Goal: Task Accomplishment & Management: Manage account settings

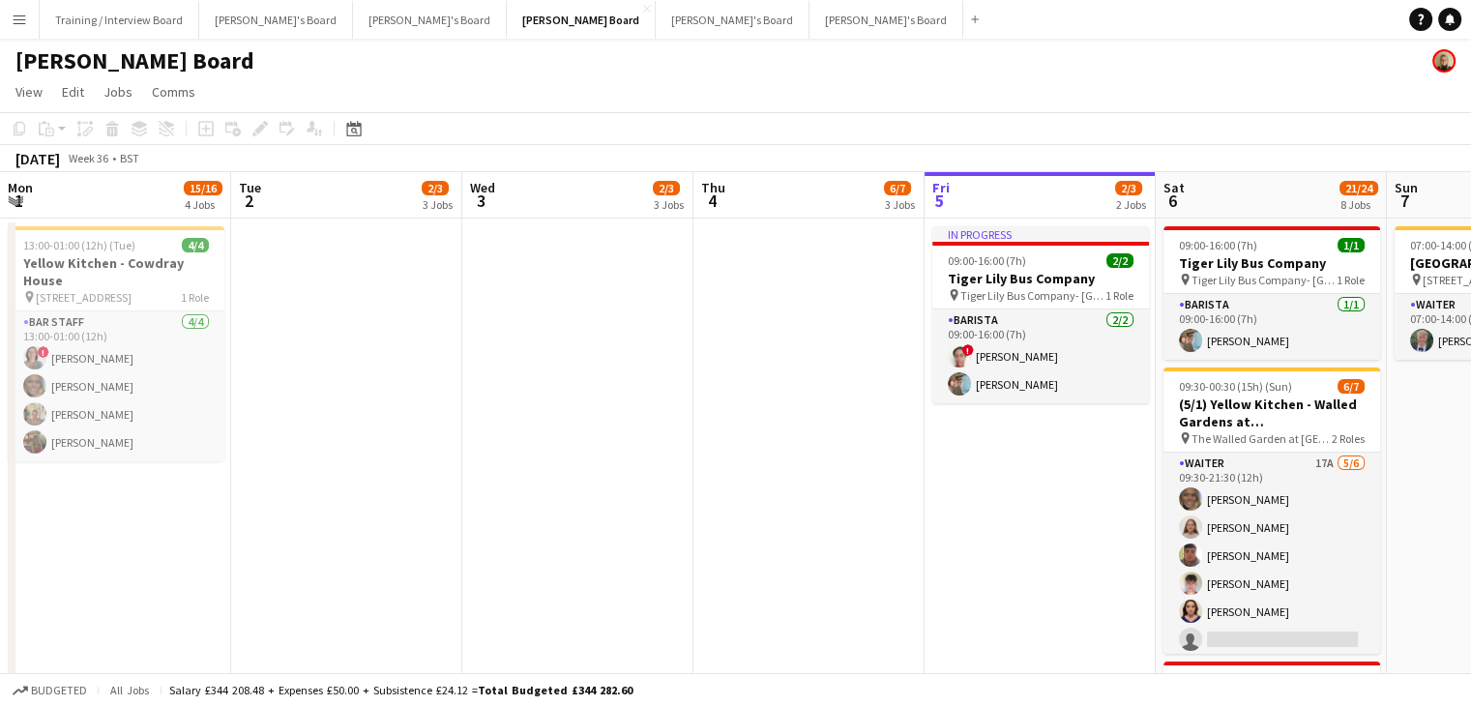
scroll to position [0, 706]
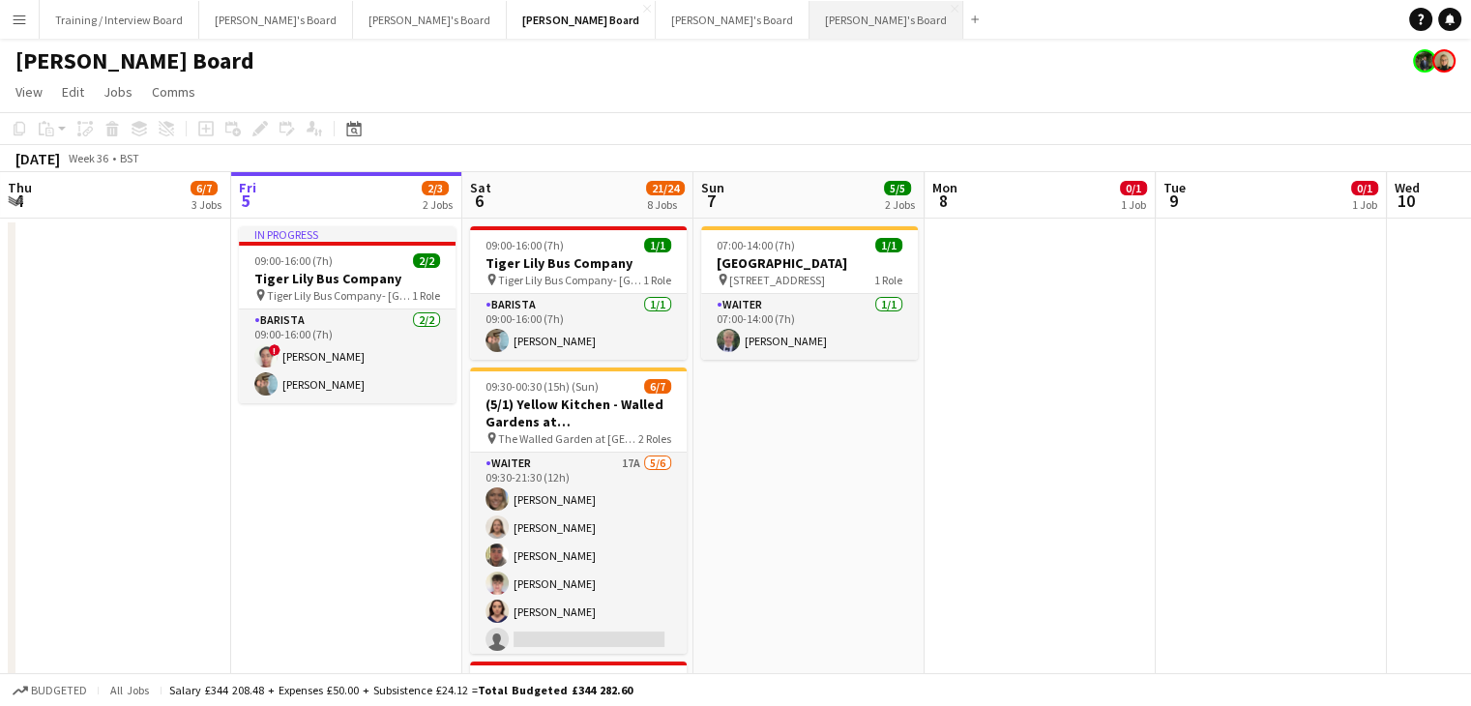
click at [810, 29] on button "Jakub's Board Close" at bounding box center [887, 20] width 154 height 38
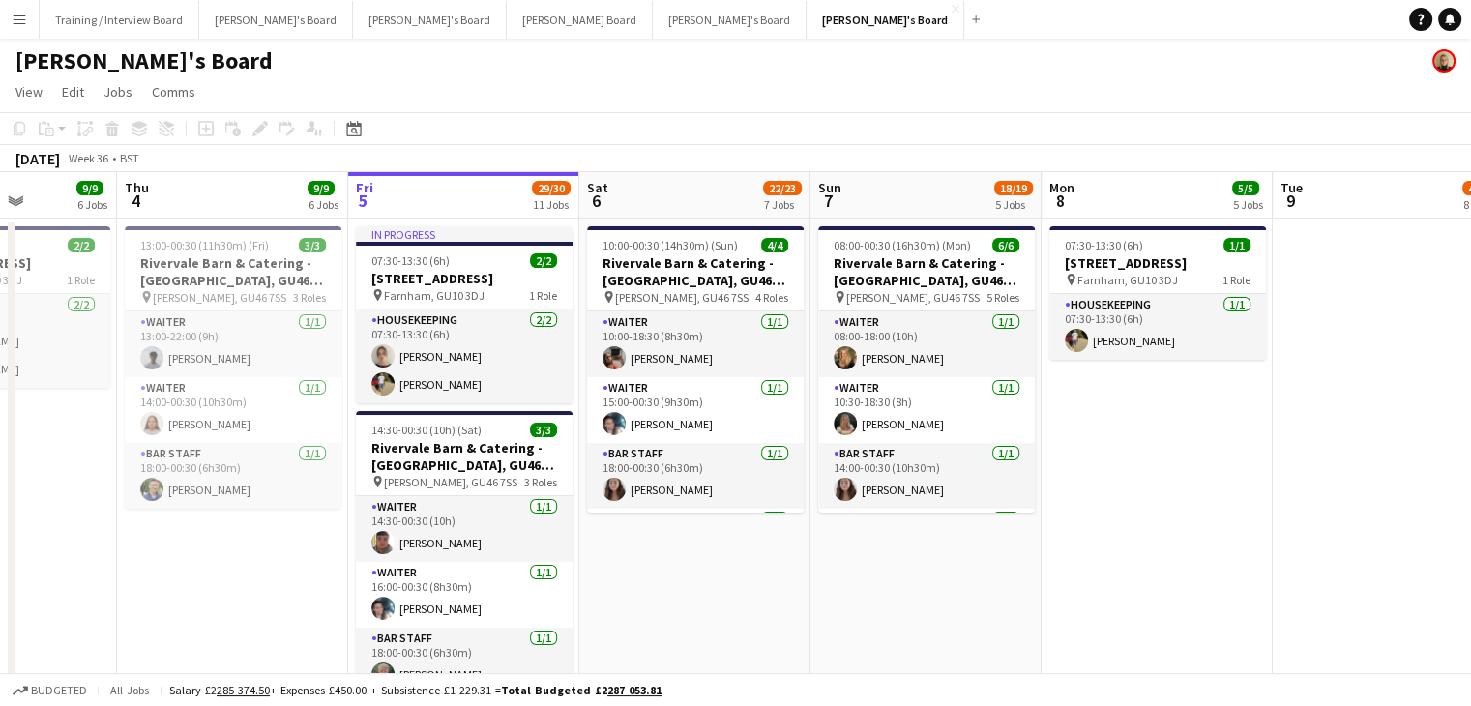
scroll to position [0, 572]
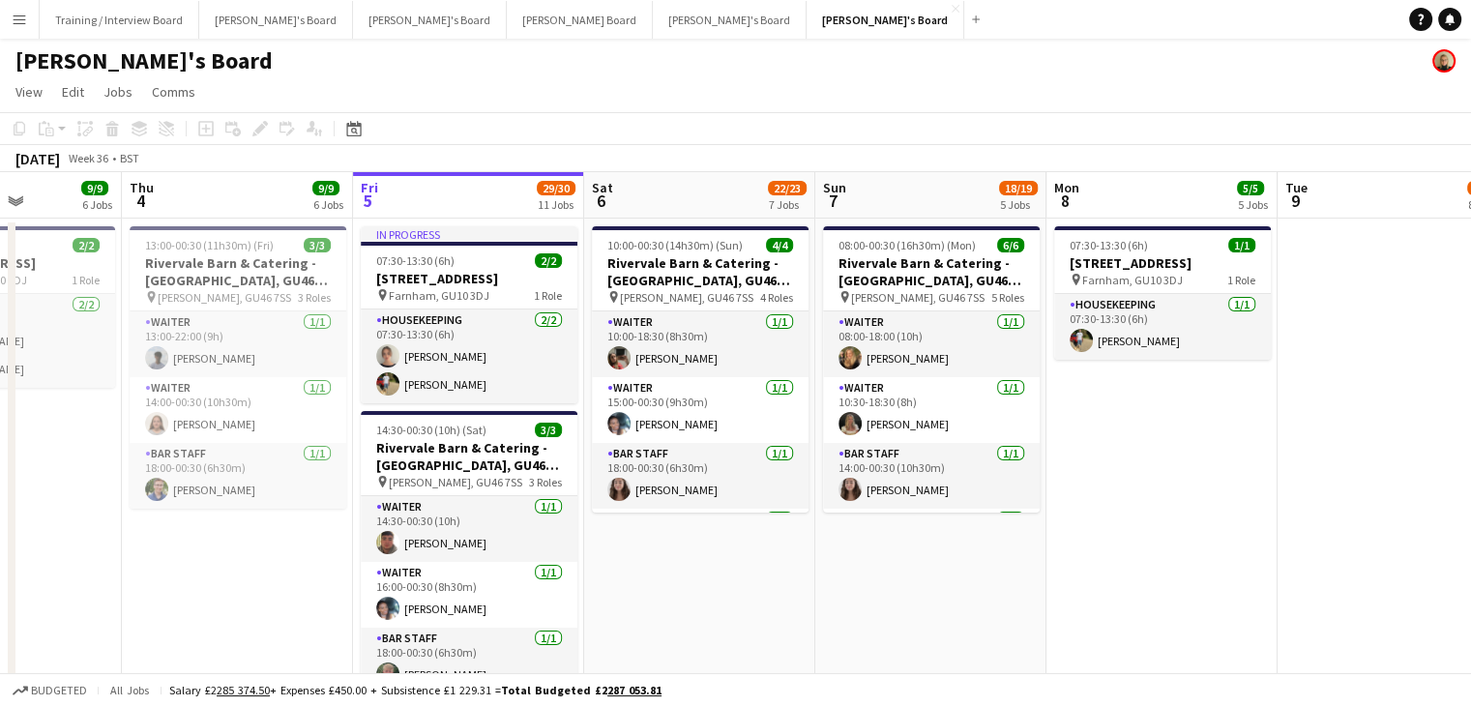
drag, startPoint x: 387, startPoint y: 197, endPoint x: 509, endPoint y: 201, distance: 121.9
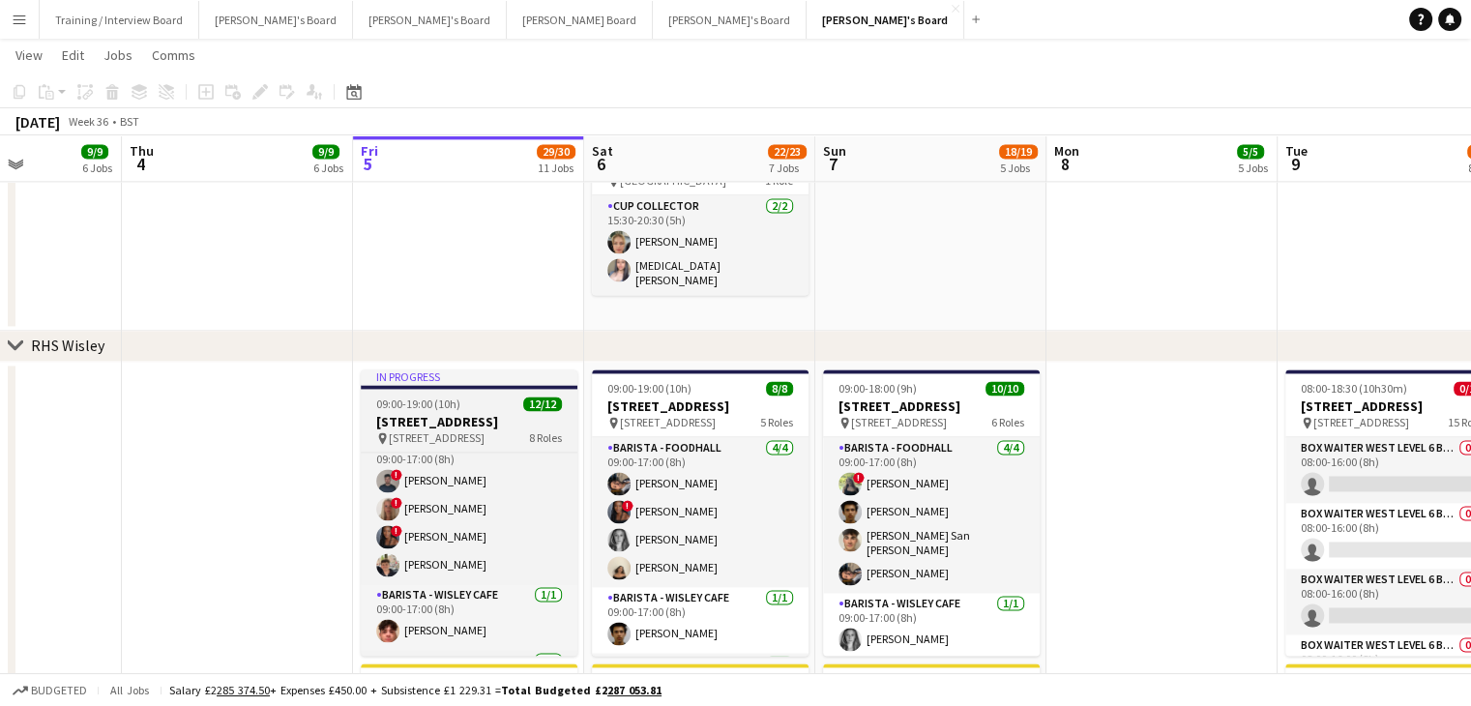
scroll to position [0, 0]
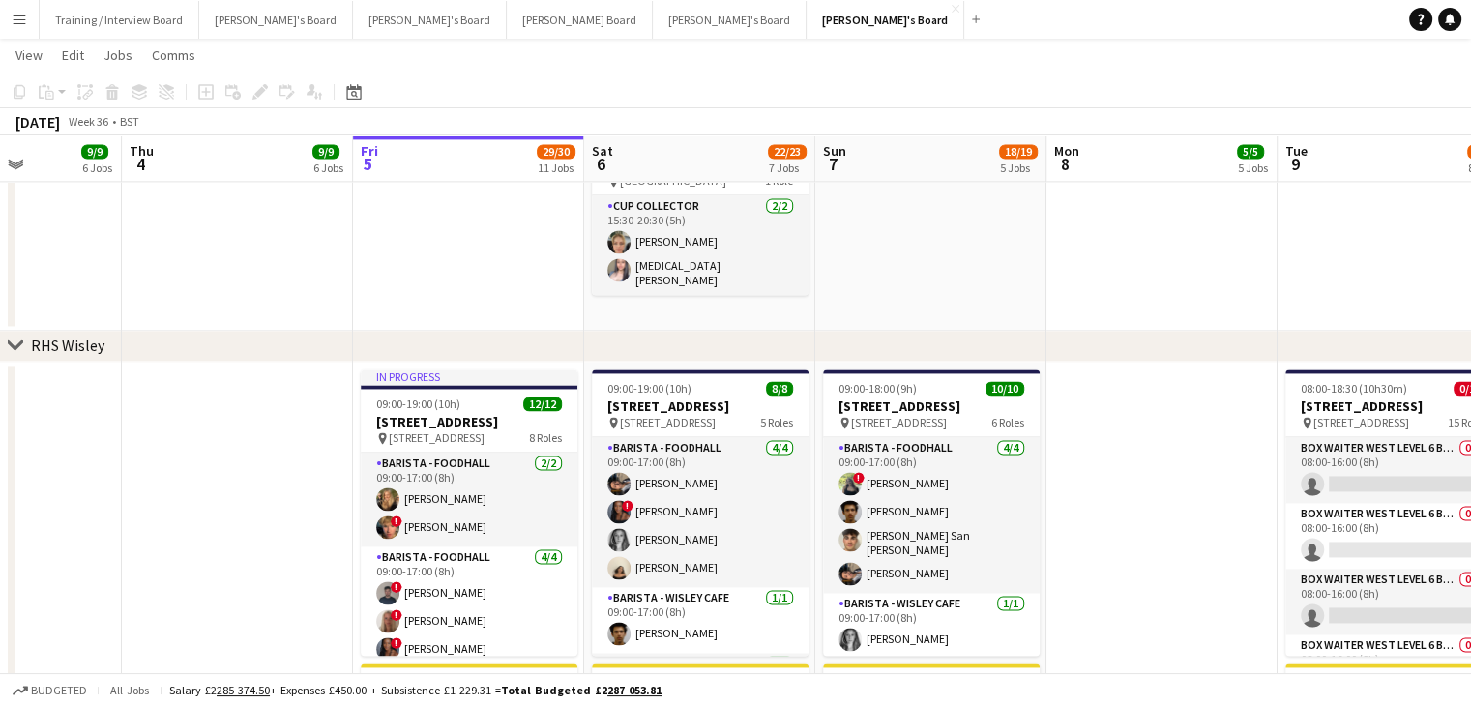
click at [776, 99] on app-toolbar "Copy Paste Paste Ctrl+V Paste with crew Ctrl+Shift+V Paste linked Job Delete Gr…" at bounding box center [735, 91] width 1471 height 33
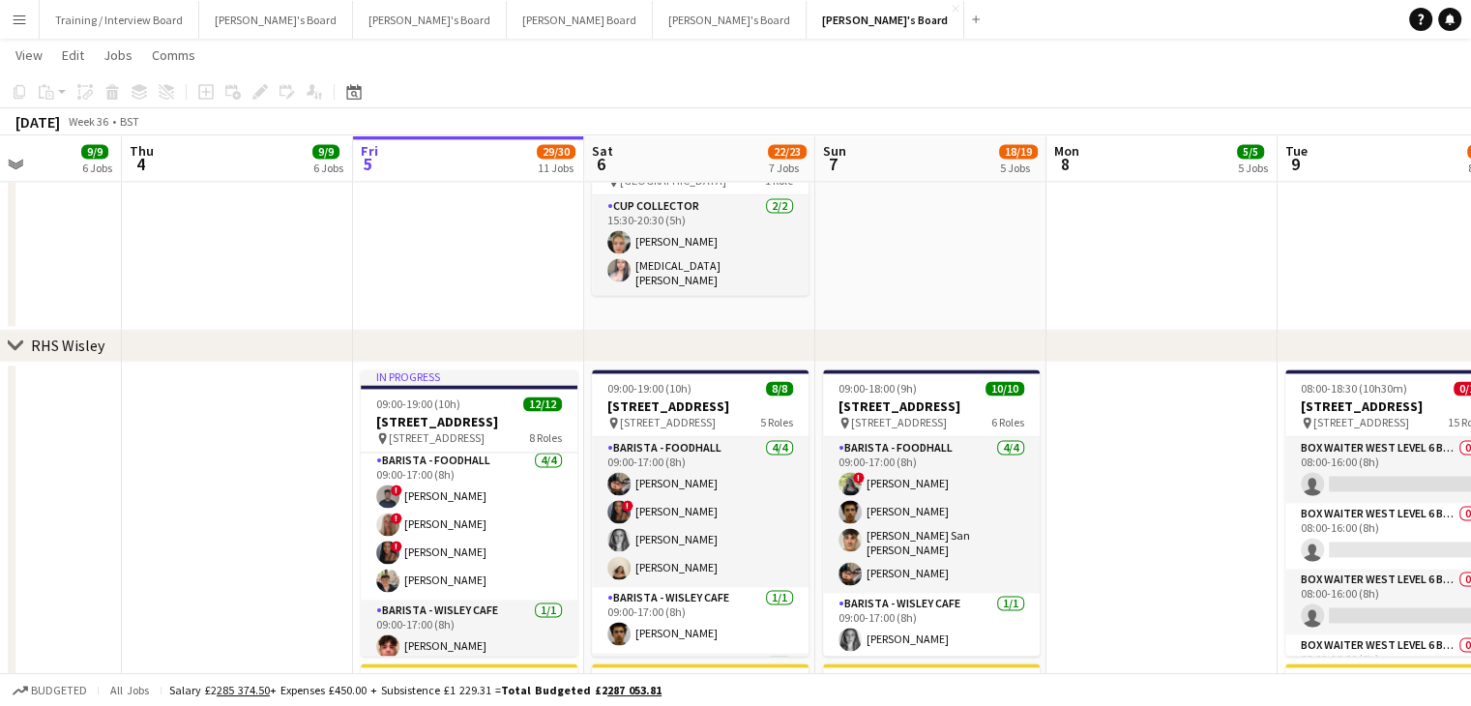
scroll to position [193, 0]
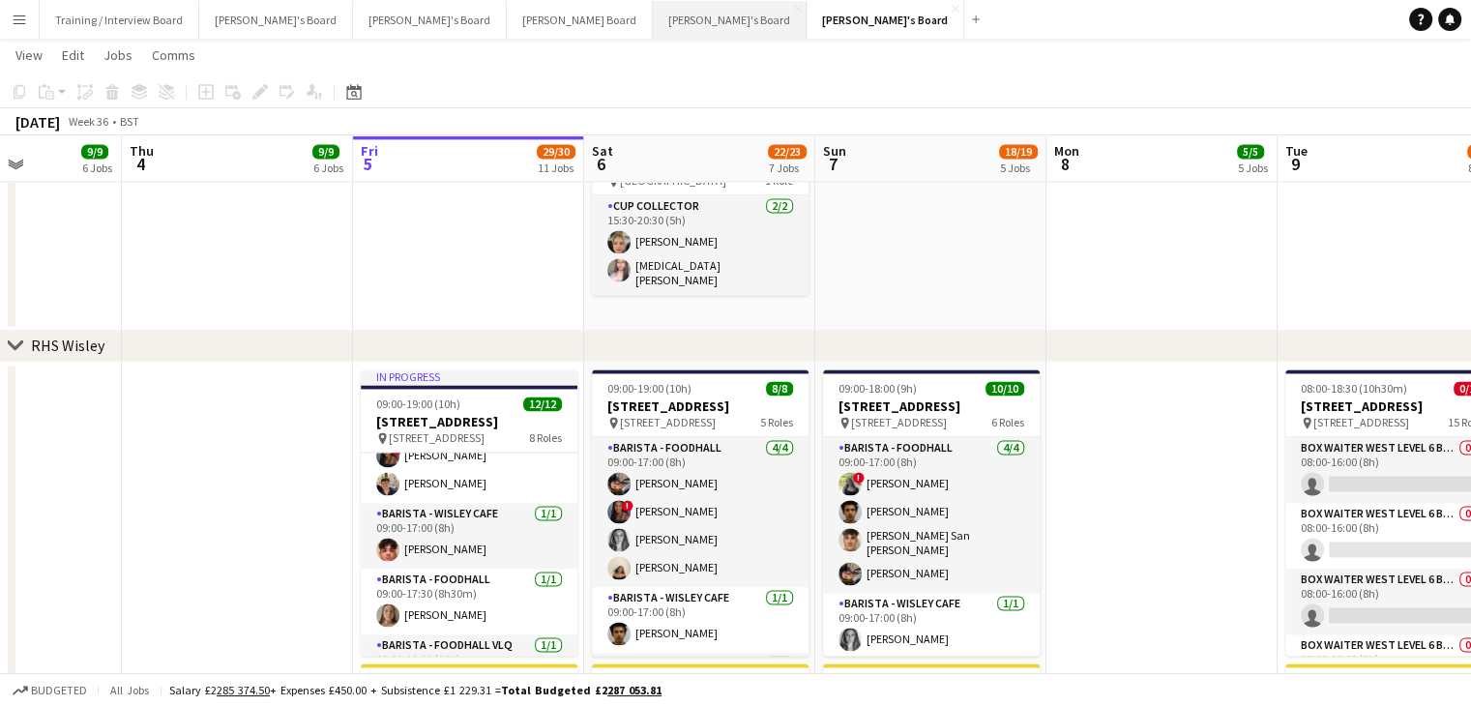
click at [653, 23] on button "Thomasina's Board Close" at bounding box center [730, 20] width 154 height 38
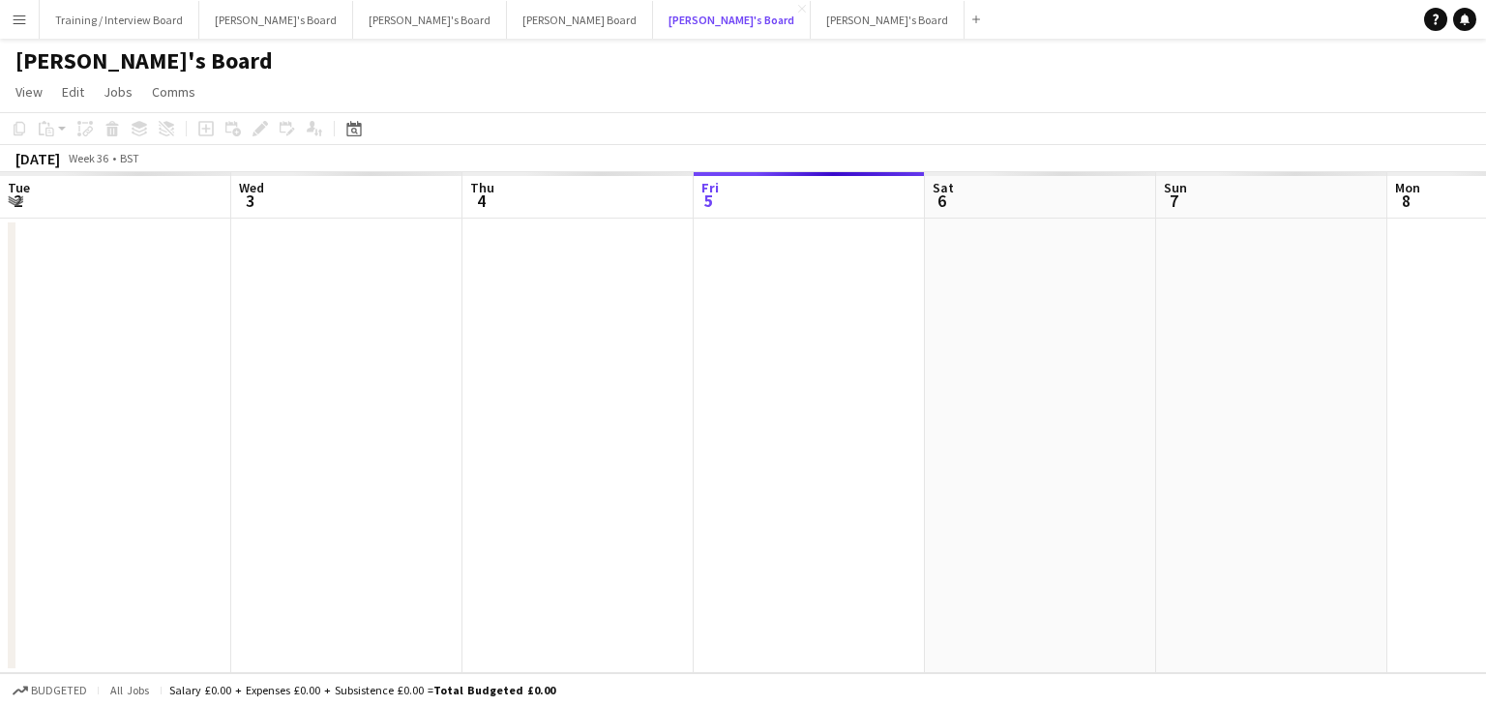
scroll to position [0, 462]
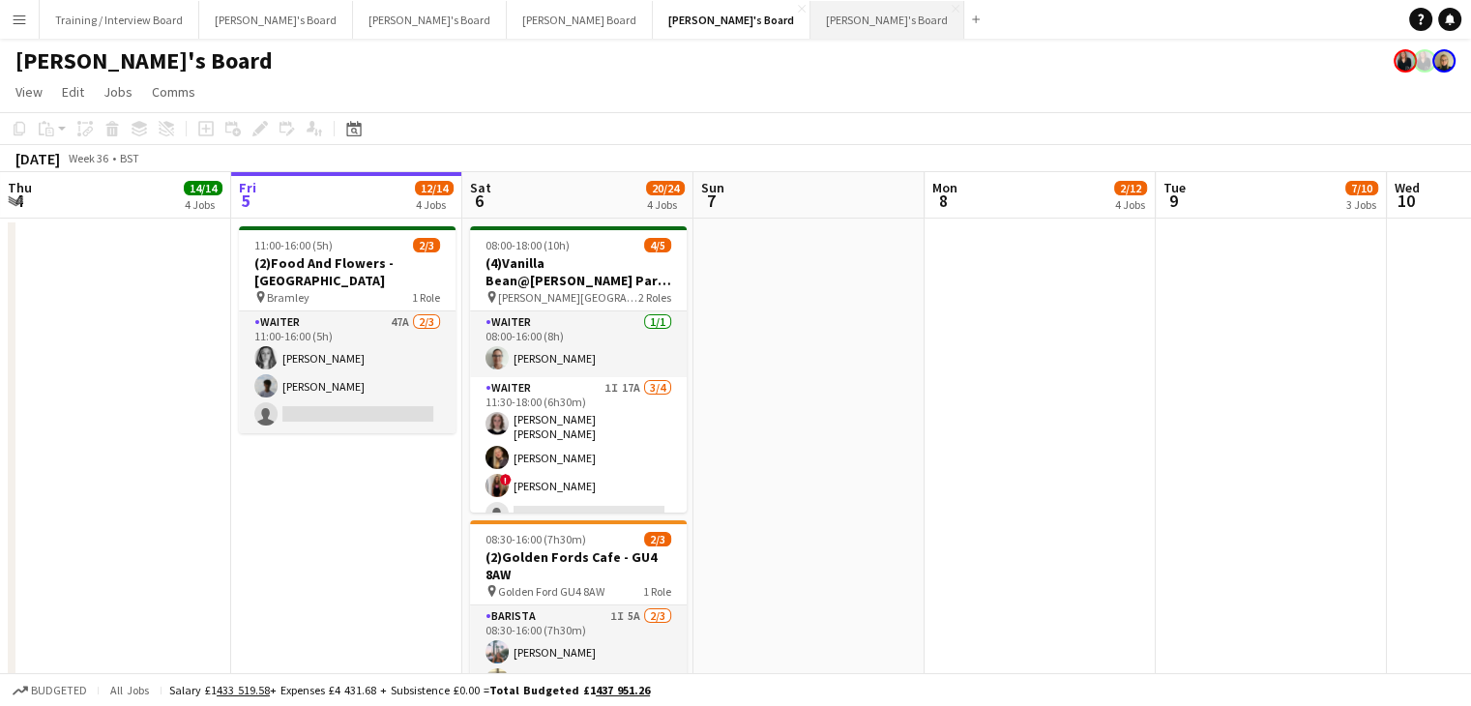
click at [810, 18] on button "Jakub's Board Close" at bounding box center [887, 20] width 154 height 38
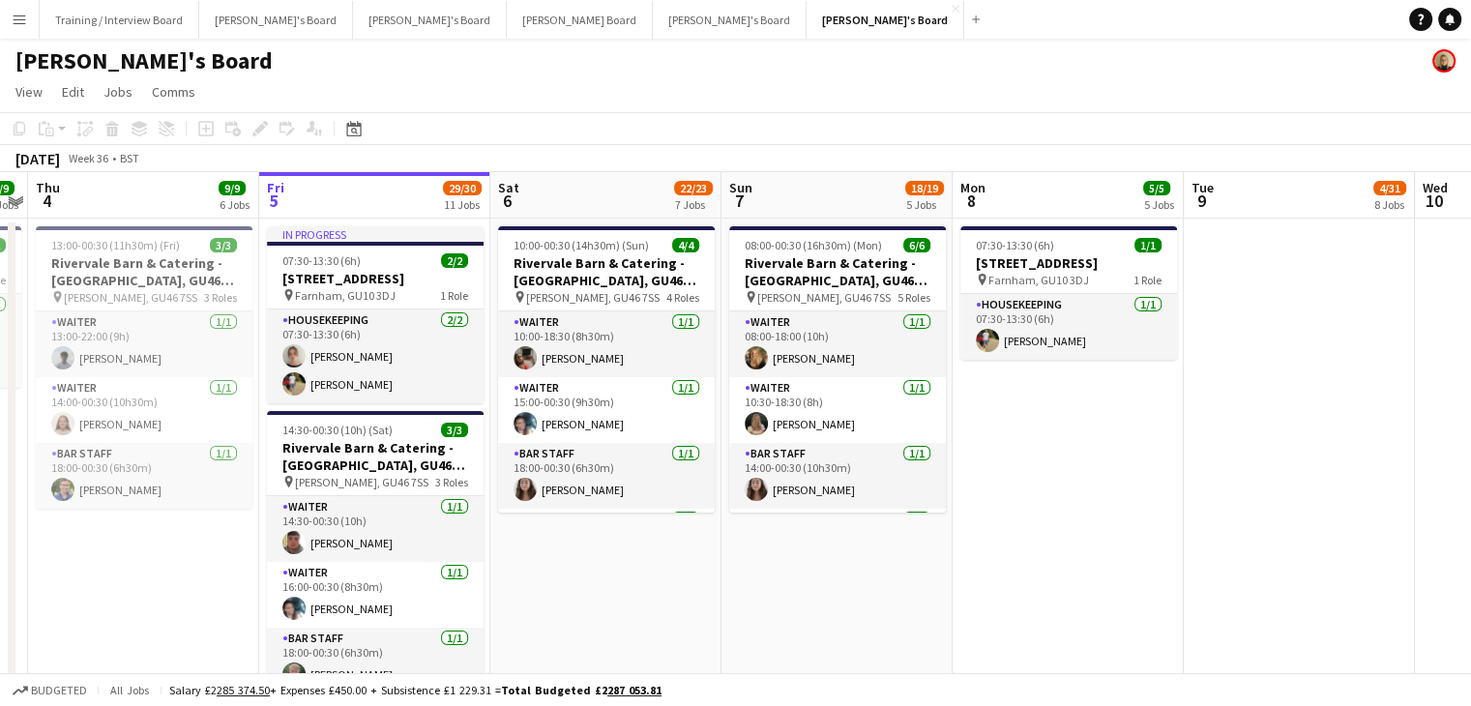
scroll to position [0, 432]
drag, startPoint x: 530, startPoint y: 200, endPoint x: 560, endPoint y: 198, distance: 30.0
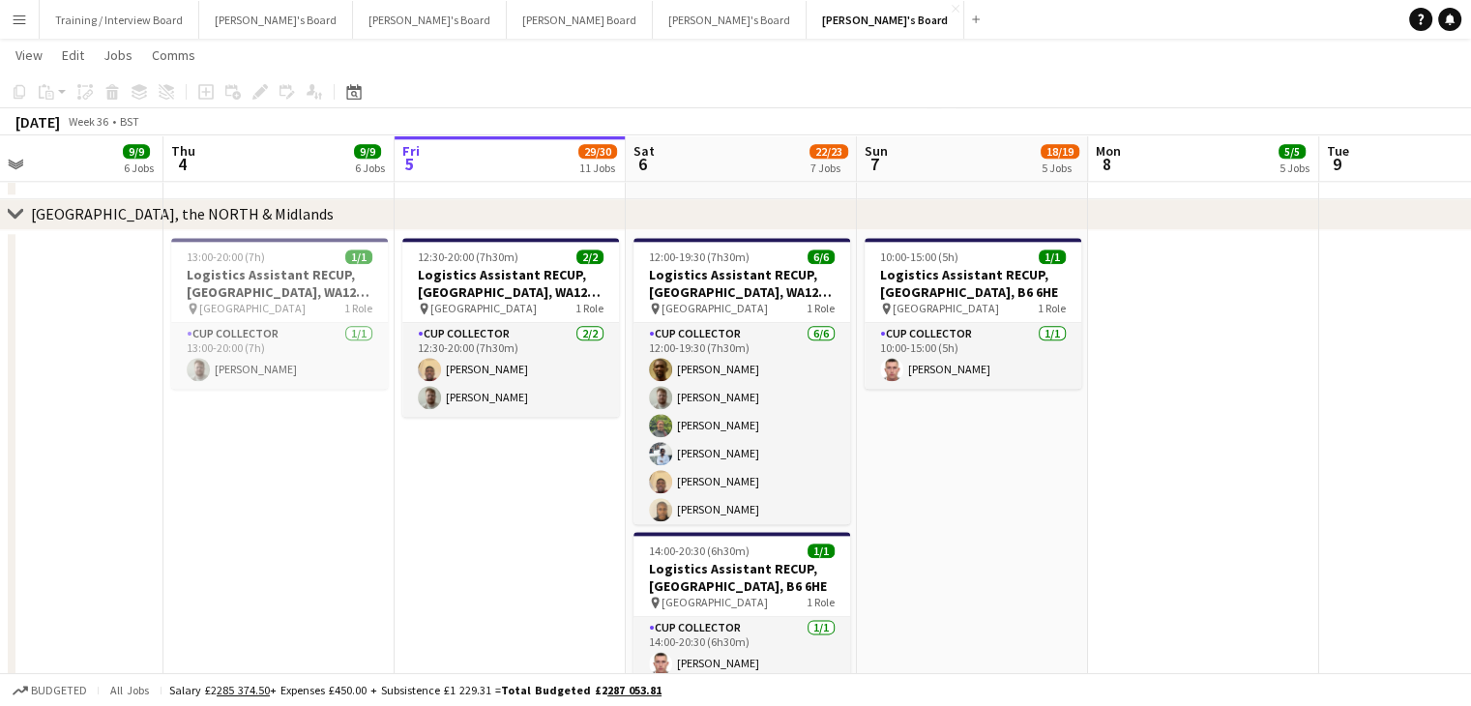
scroll to position [0, 459]
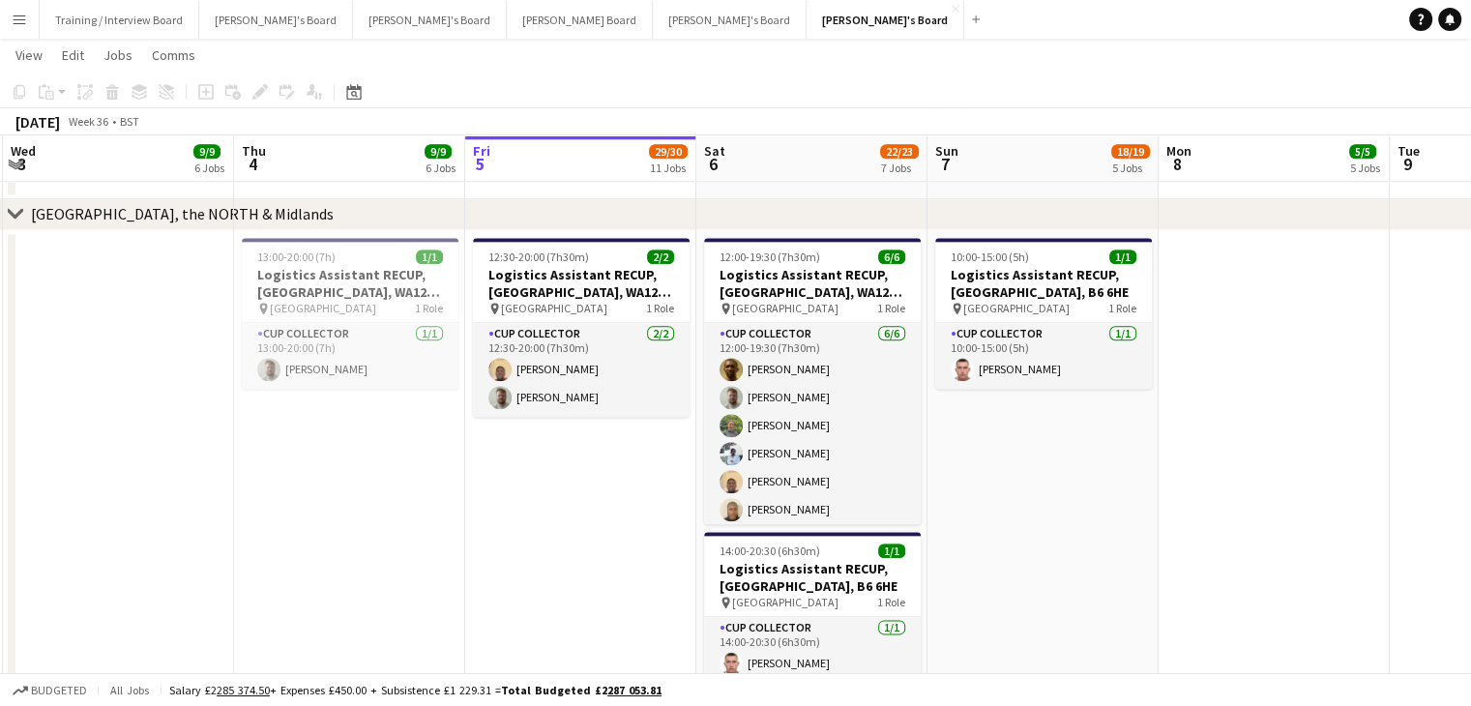
drag, startPoint x: 382, startPoint y: 171, endPoint x: 585, endPoint y: 163, distance: 203.3
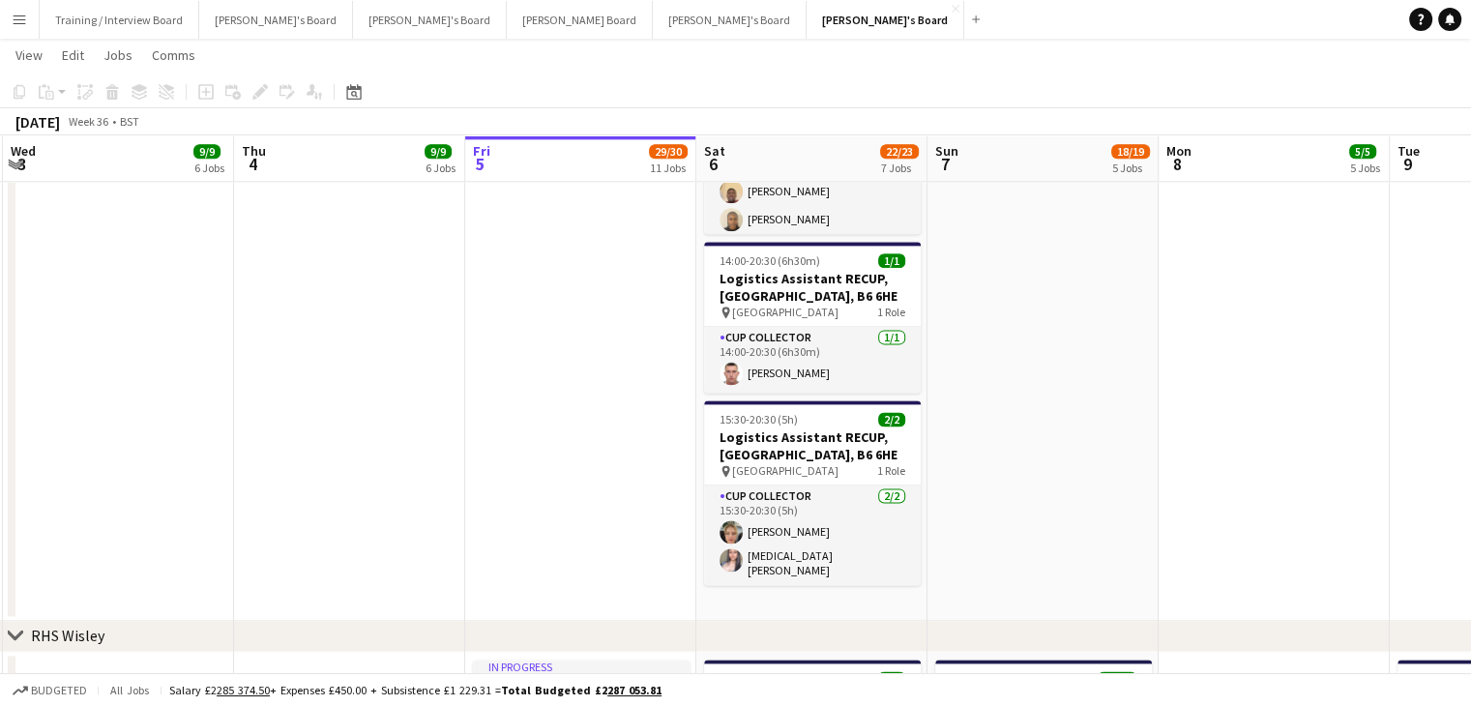
scroll to position [2902, 0]
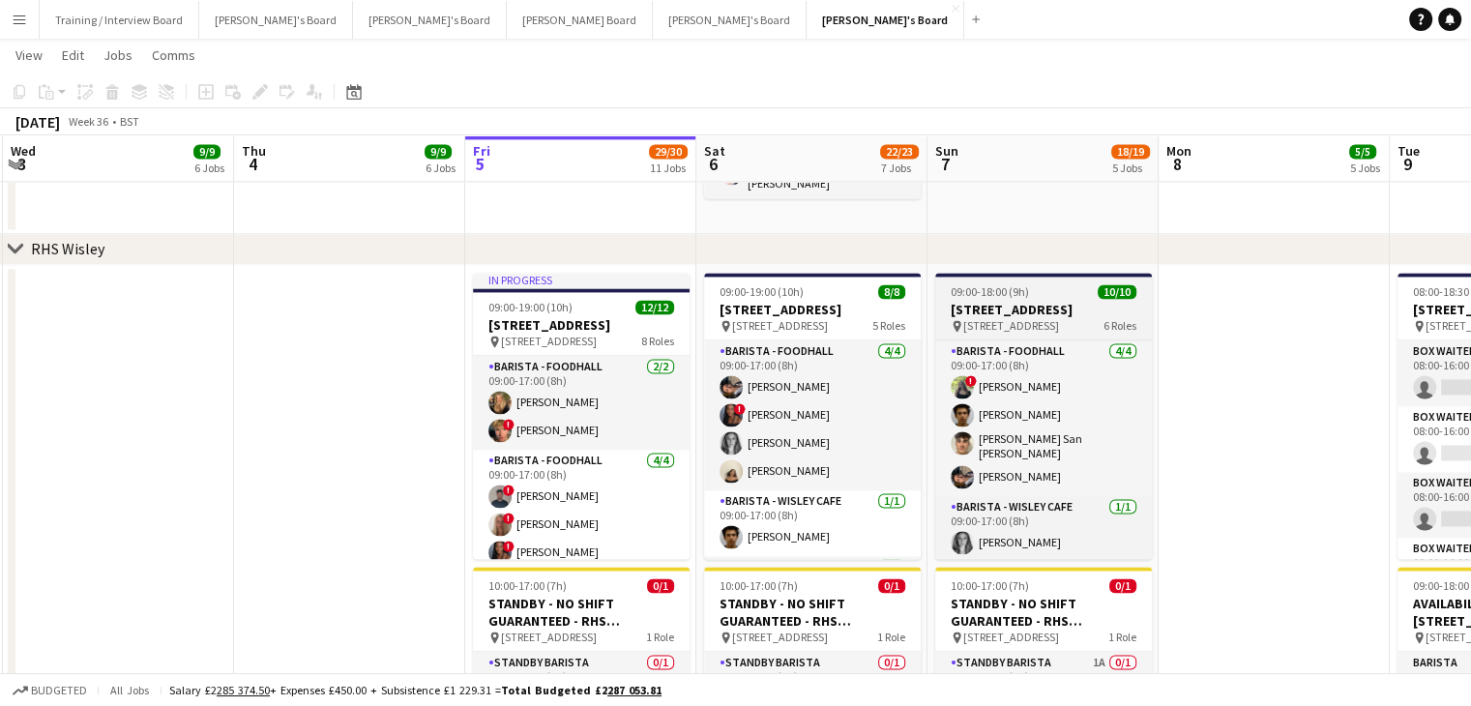
drag, startPoint x: 562, startPoint y: 437, endPoint x: 1087, endPoint y: 280, distance: 548.3
click at [563, 437] on app-card-role "Barista - Foodhall 2/2 09:00-17:00 (8h) Emilie Baxter ! Theo Clifford" at bounding box center [581, 403] width 217 height 94
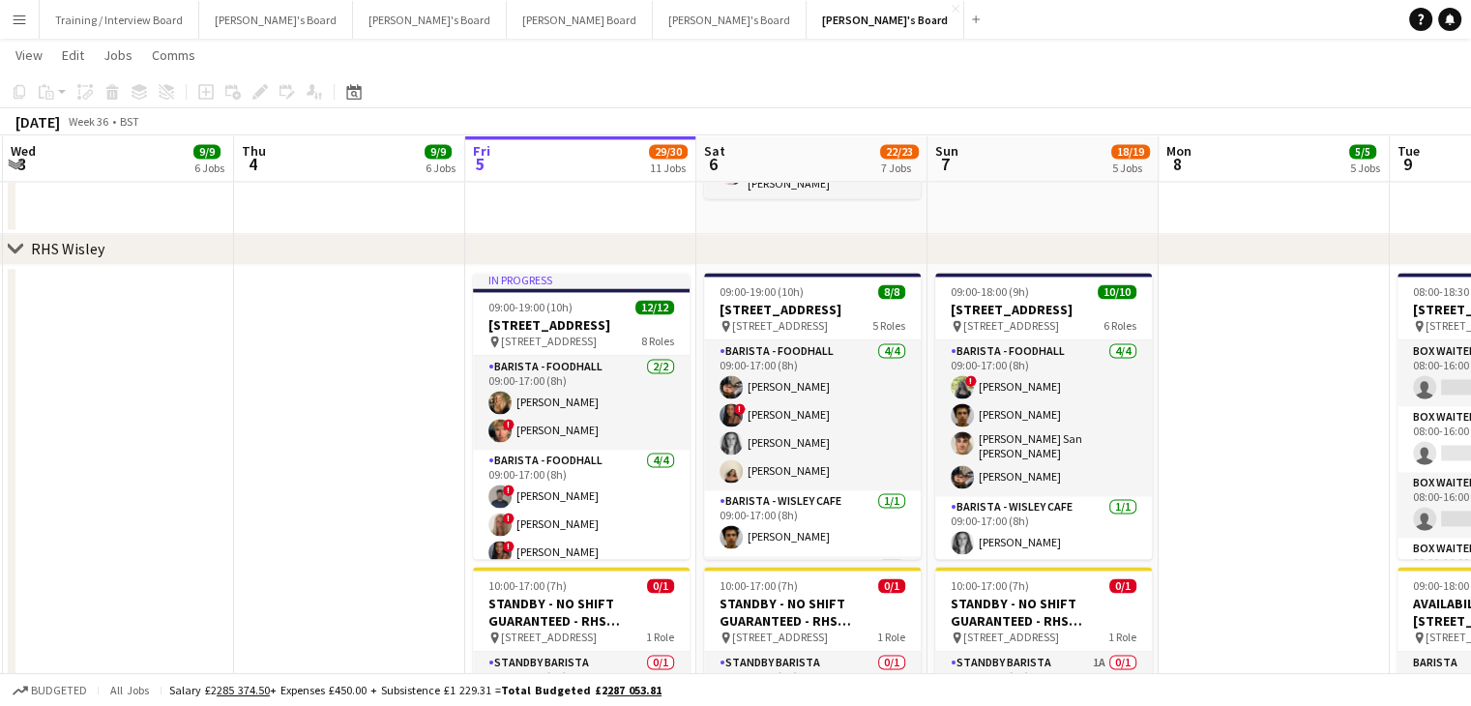
scroll to position [0, 458]
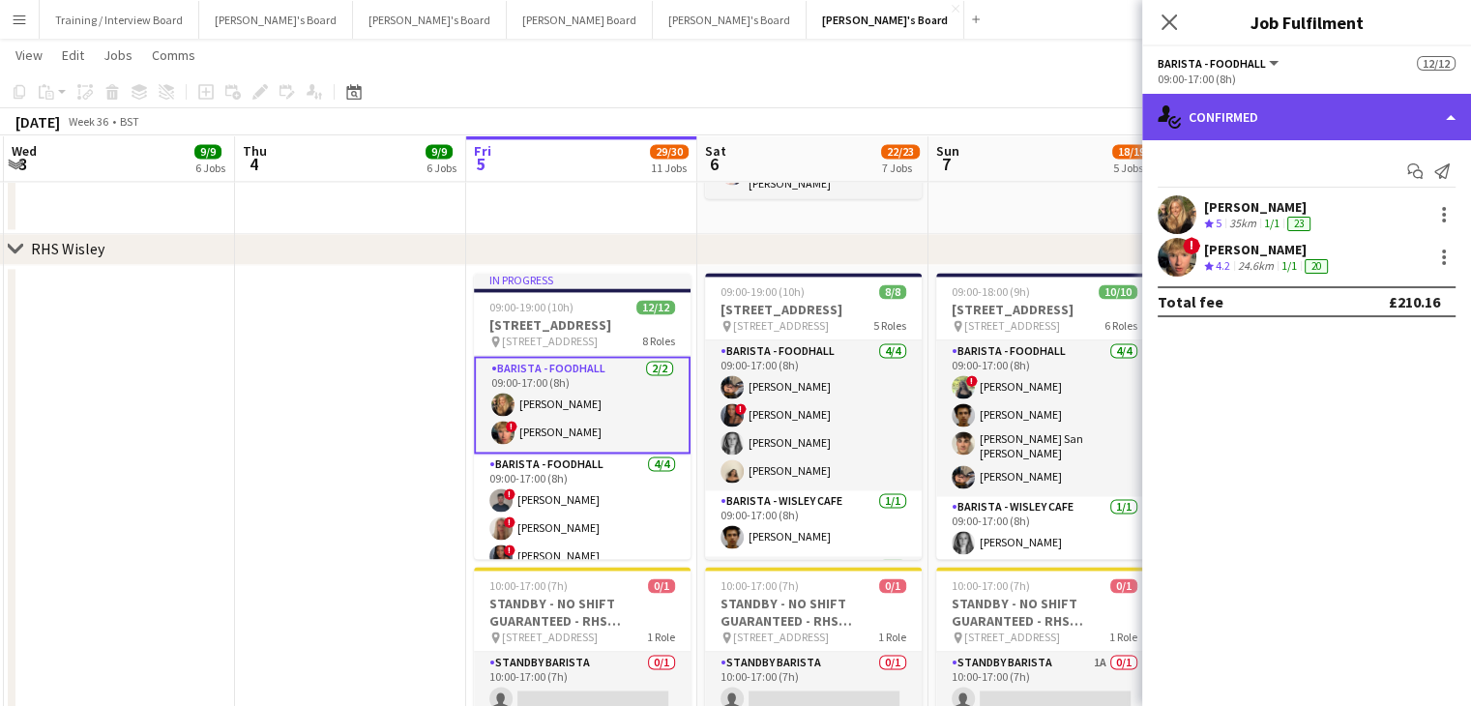
click at [1339, 121] on div "single-neutral-actions-check-2 Confirmed" at bounding box center [1306, 117] width 329 height 46
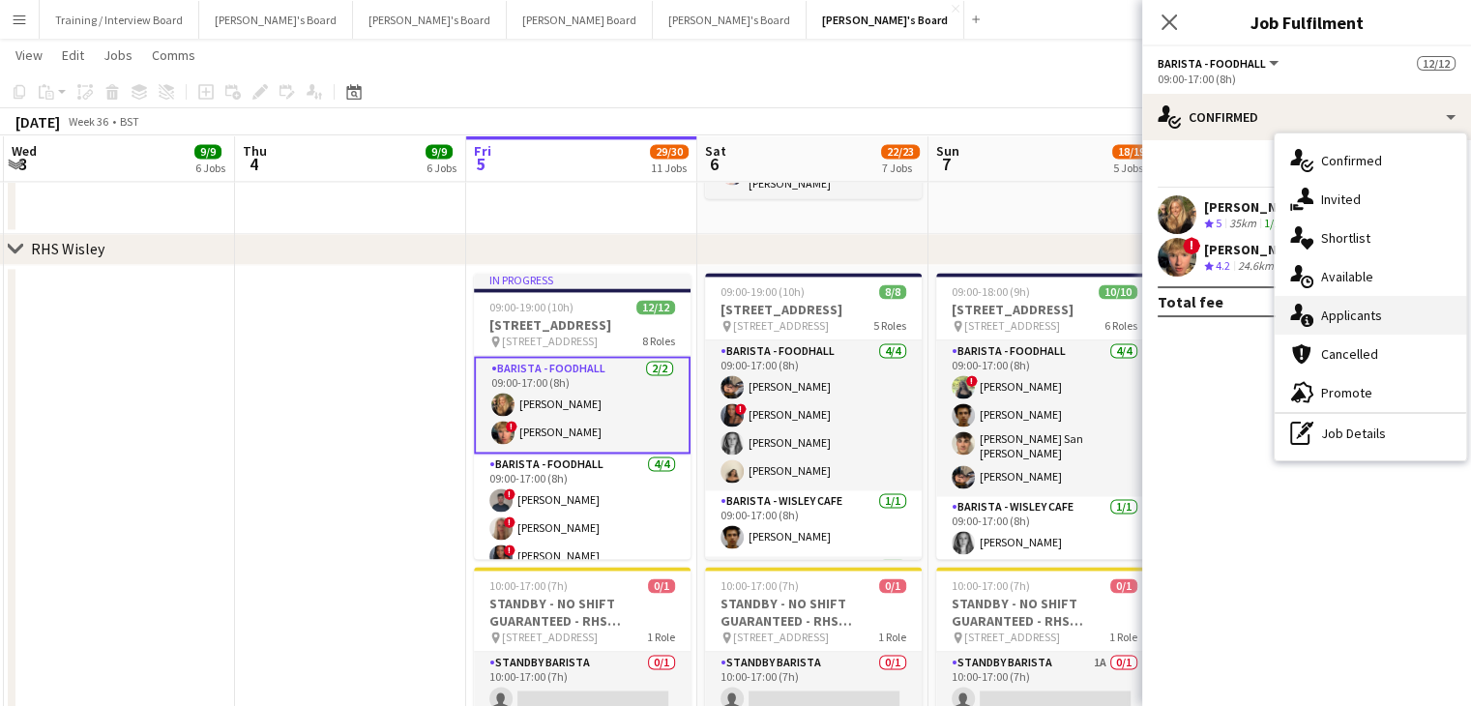
click at [1380, 322] on div "single-neutral-actions-information Applicants" at bounding box center [1371, 315] width 192 height 39
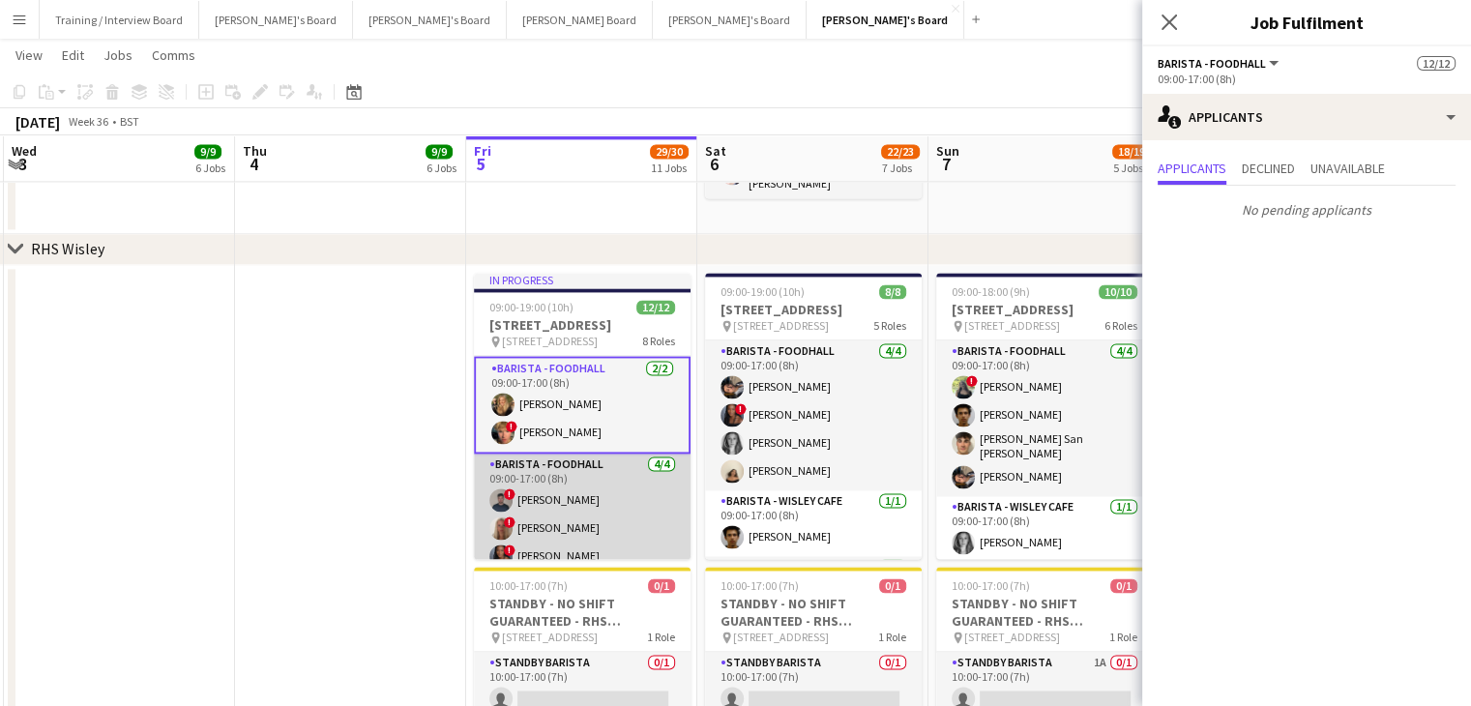
click at [620, 488] on app-card-role "Barista - Foodhall 4/4 09:00-17:00 (8h) ! Benjamin Kuczynski ! Madeleine Hart !…" at bounding box center [582, 529] width 217 height 150
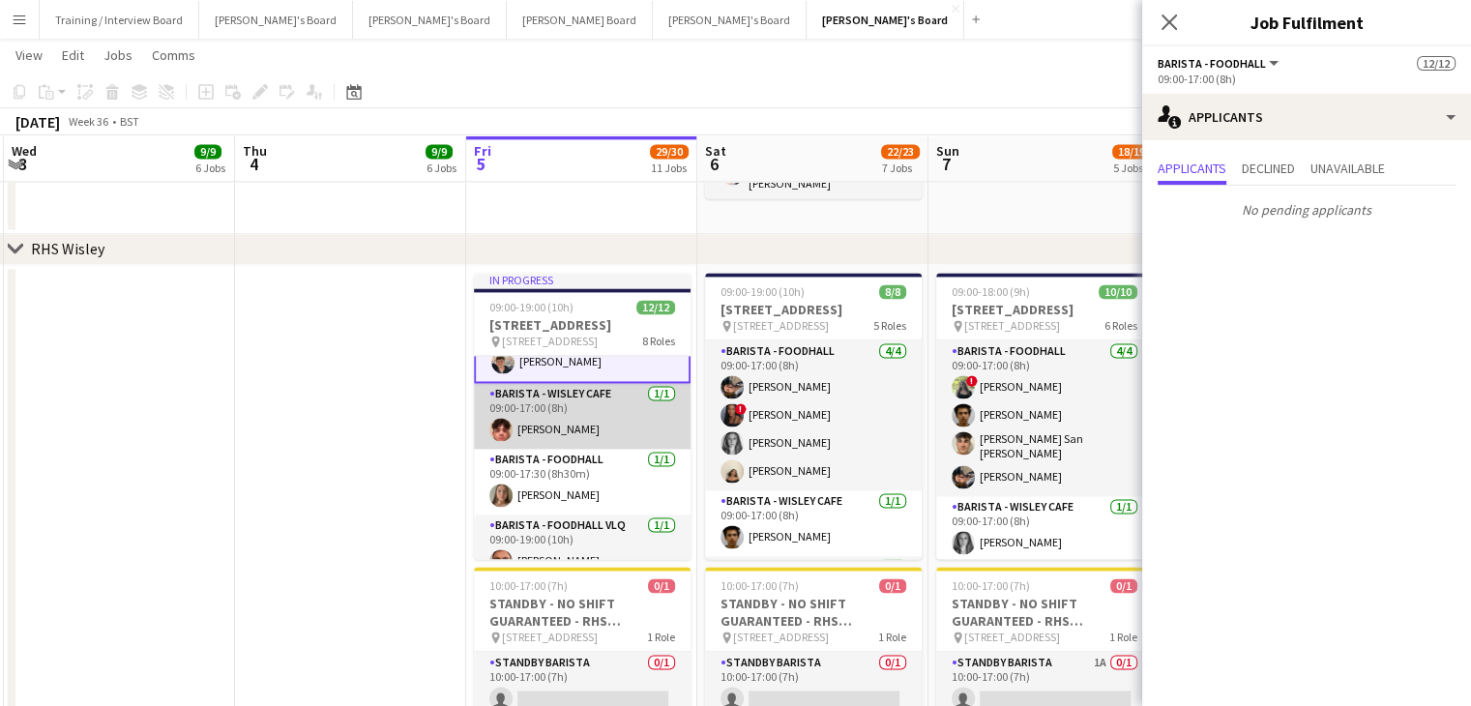
click at [615, 445] on app-card-role "Barista - Wisley Cafe 1/1 09:00-17:00 (8h) William Martin" at bounding box center [582, 416] width 217 height 66
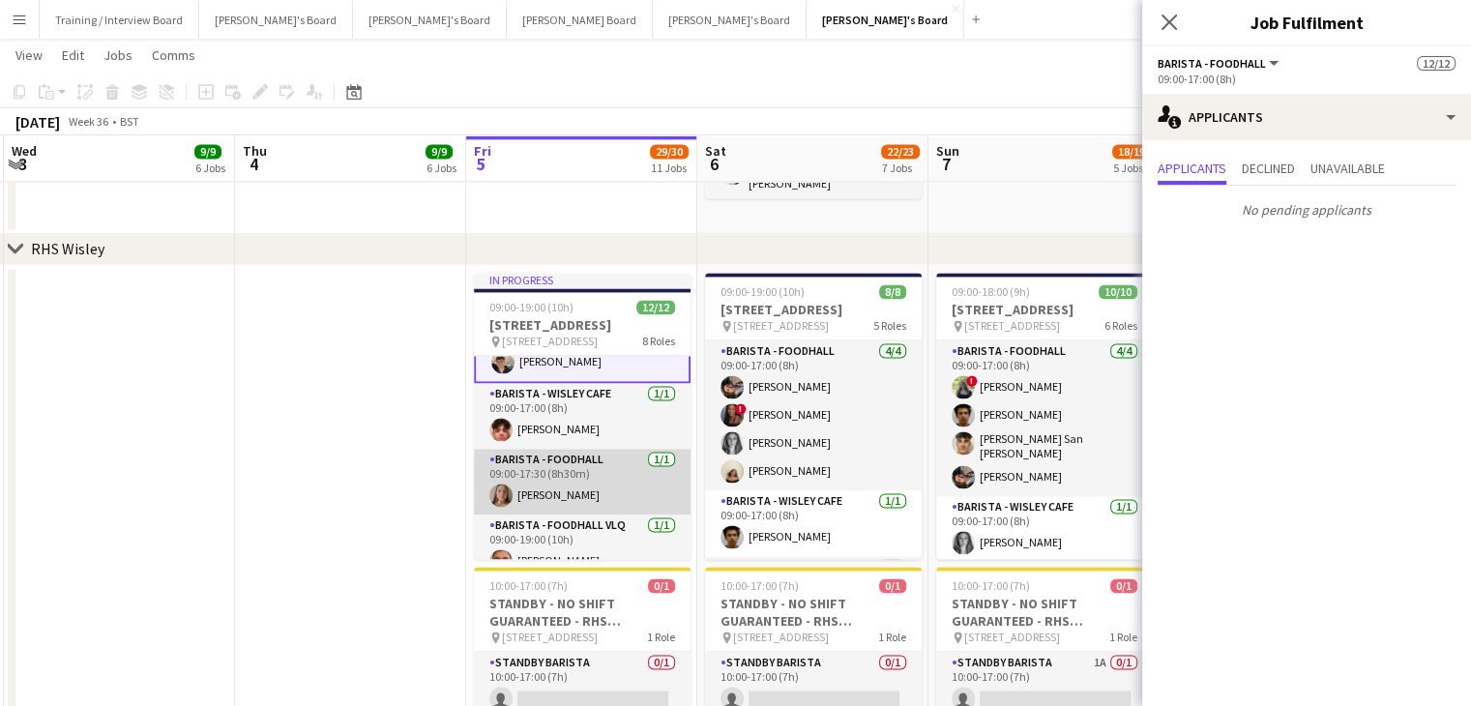
scroll to position [220, 0]
click at [602, 490] on app-card-role "Barista - Foodhall 1/1 09:00-17:30 (8h30m) Natalie Hinds" at bounding box center [582, 483] width 217 height 66
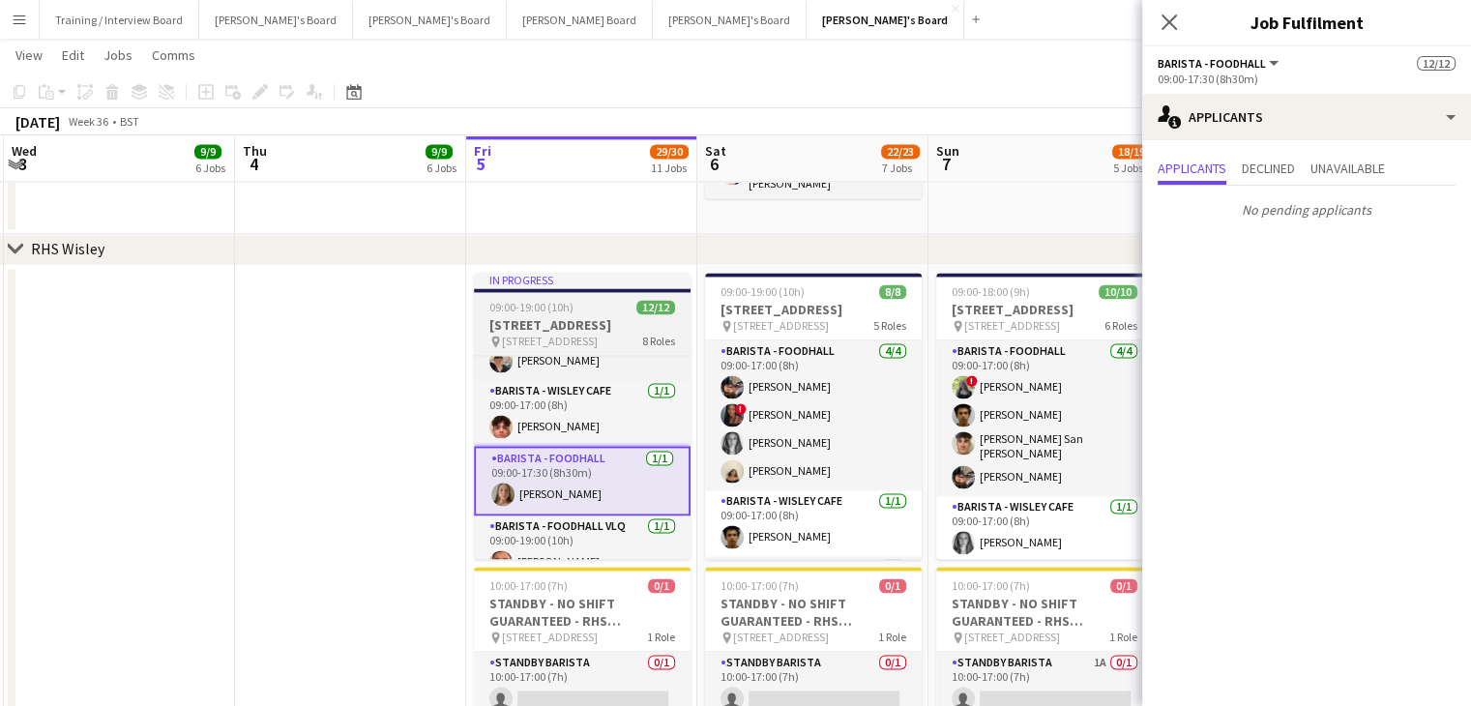
scroll to position [323, 0]
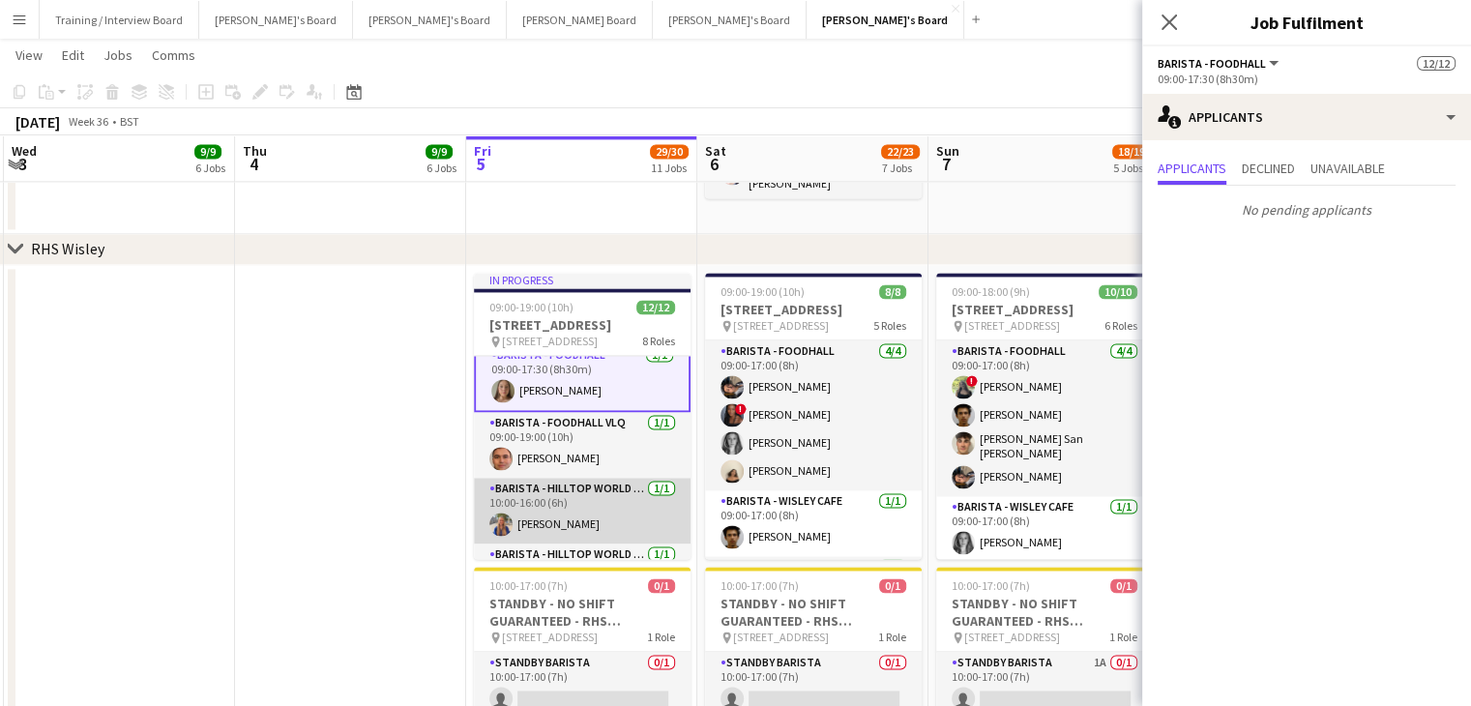
drag, startPoint x: 572, startPoint y: 463, endPoint x: 573, endPoint y: 498, distance: 34.8
click at [573, 465] on app-card-role "Barista - Foodhall VLQ 1/1 09:00-19:00 (10h) Alex Kemp" at bounding box center [582, 445] width 217 height 66
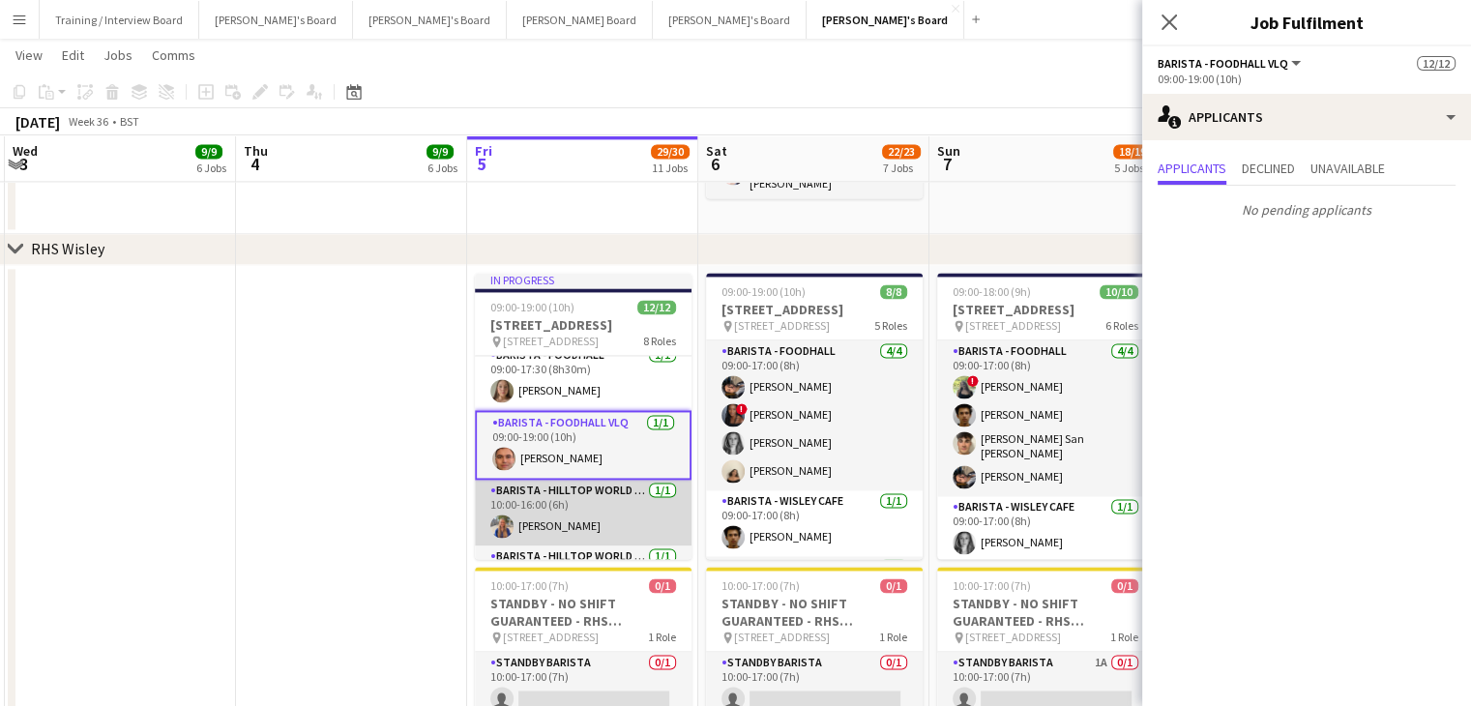
click at [574, 514] on app-card-role "Barista - Hilltop World Food Cafe 1/1 10:00-16:00 (6h) Ella Luke" at bounding box center [583, 513] width 217 height 66
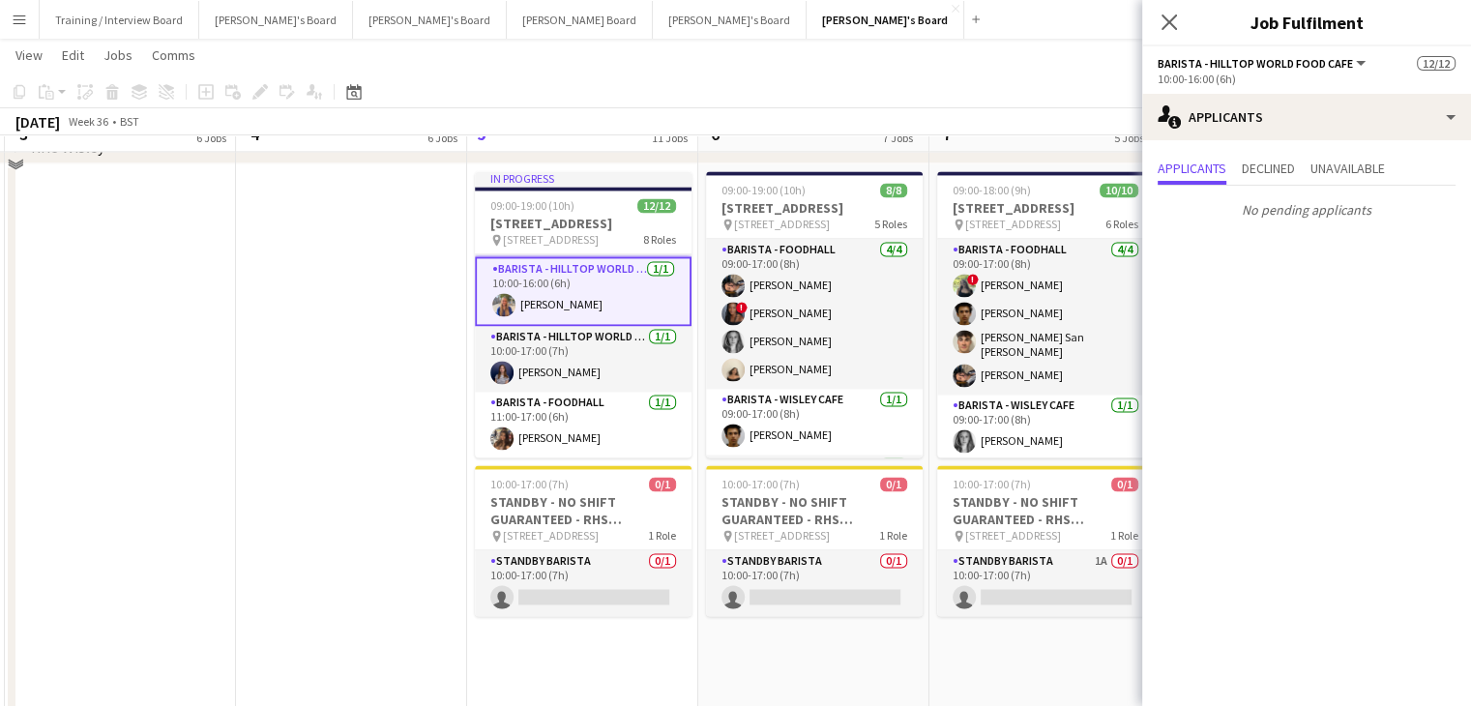
scroll to position [3192, 0]
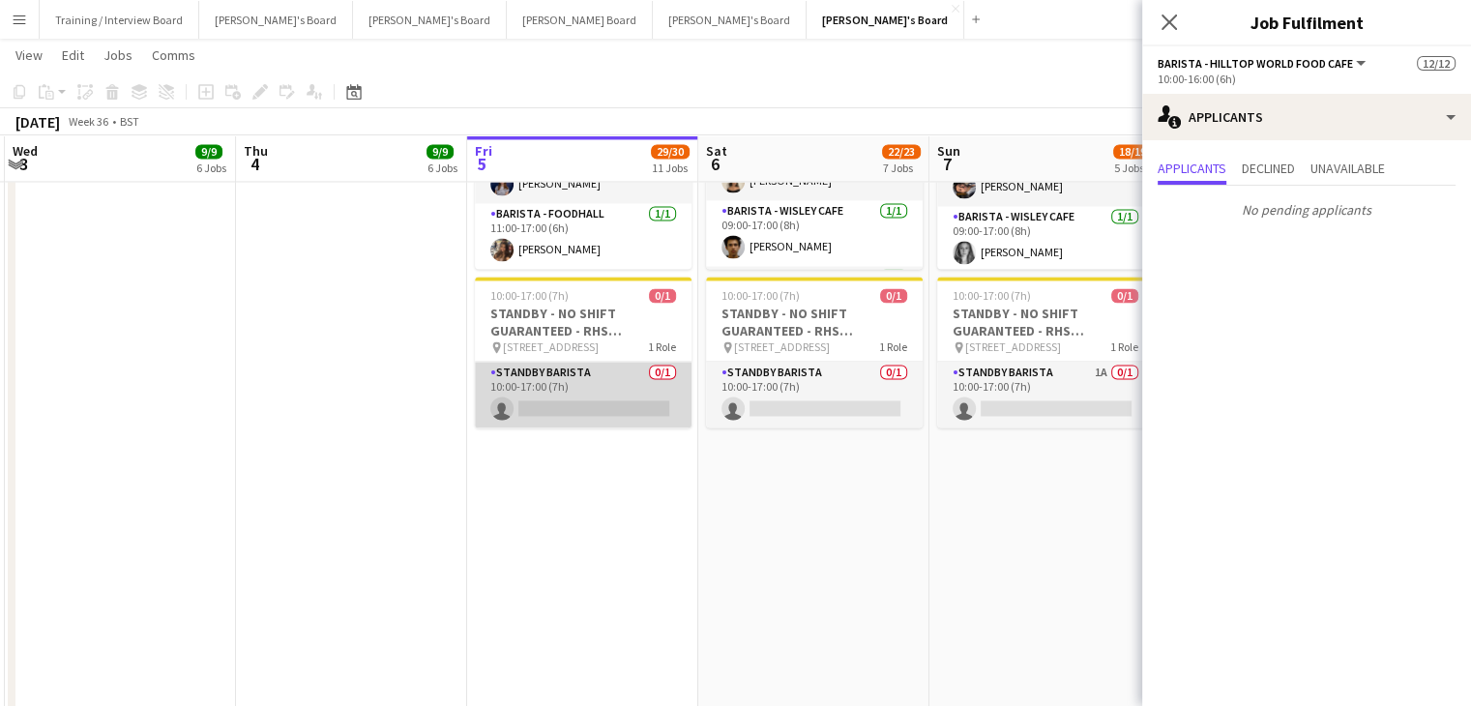
click at [590, 398] on app-card-role "STANDBY BARISTA 0/1 10:00-17:00 (7h) single-neutral-actions" at bounding box center [583, 395] width 217 height 66
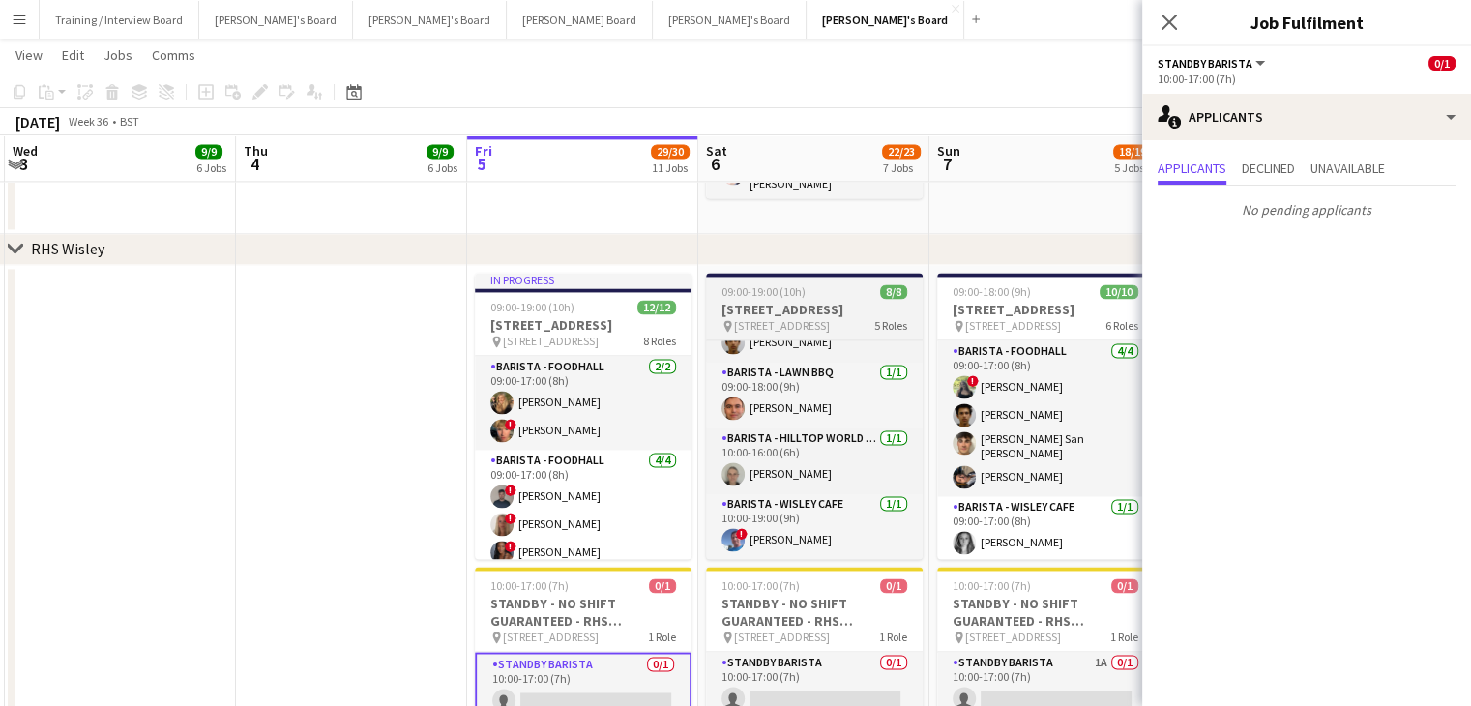
scroll to position [212, 0]
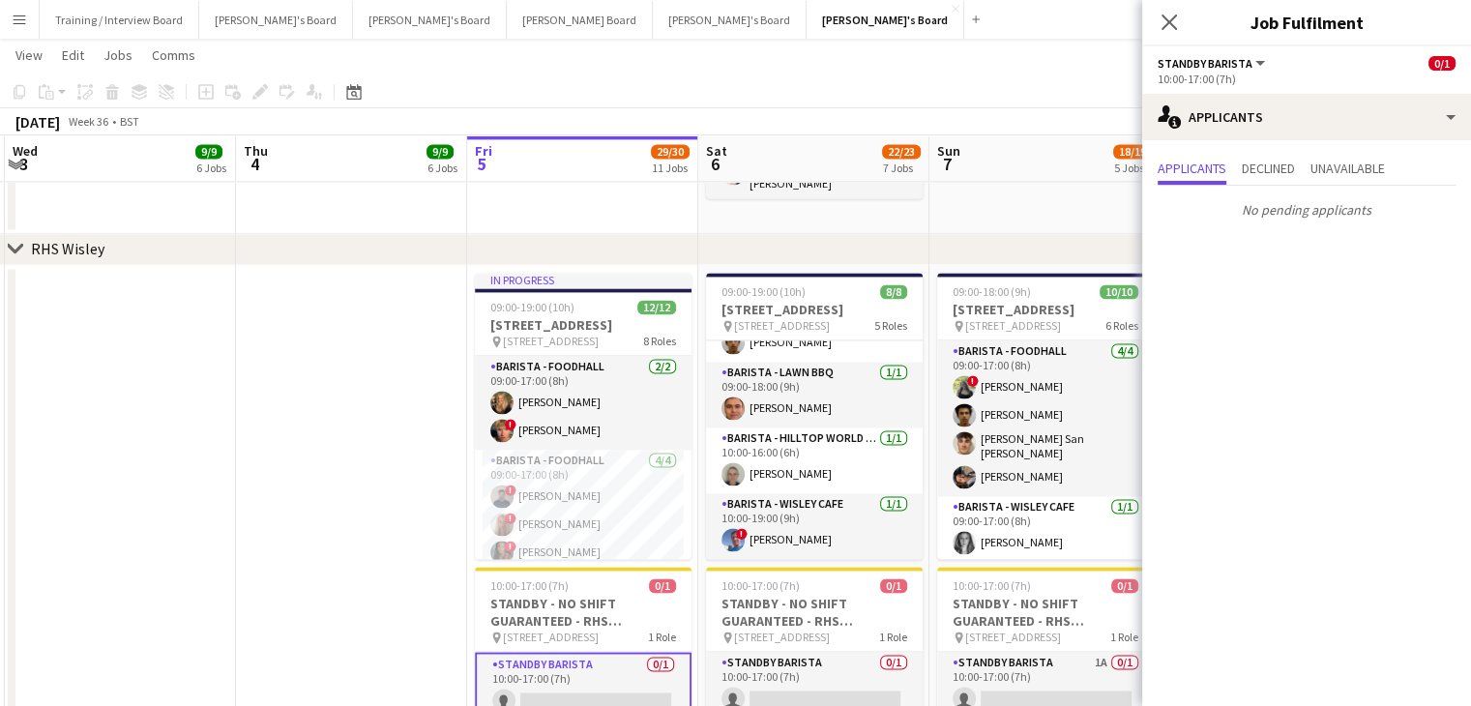
click at [890, 99] on app-toolbar "Copy Paste Paste Ctrl+V Paste with crew Ctrl+Shift+V Paste linked Job Delete Gr…" at bounding box center [735, 91] width 1471 height 33
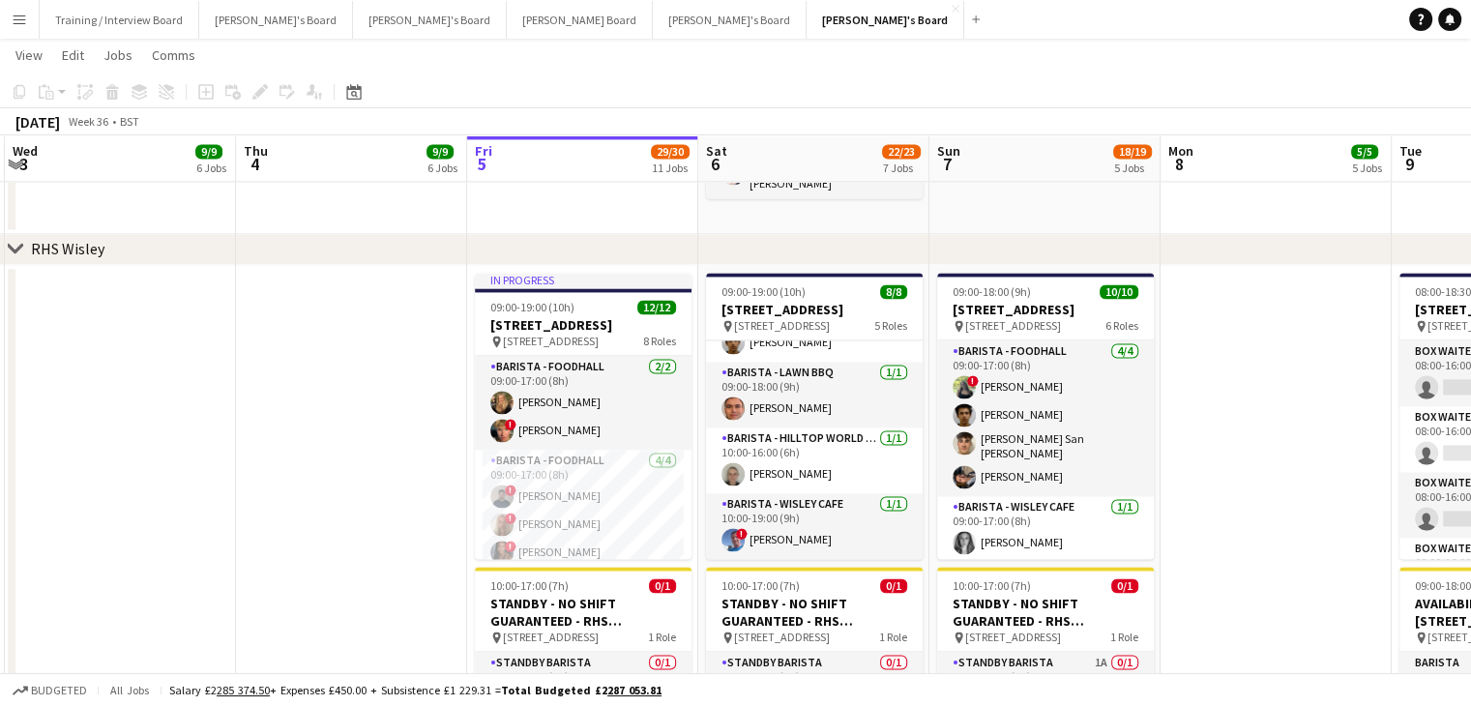
click at [23, 25] on app-icon "Menu" at bounding box center [19, 19] width 15 height 15
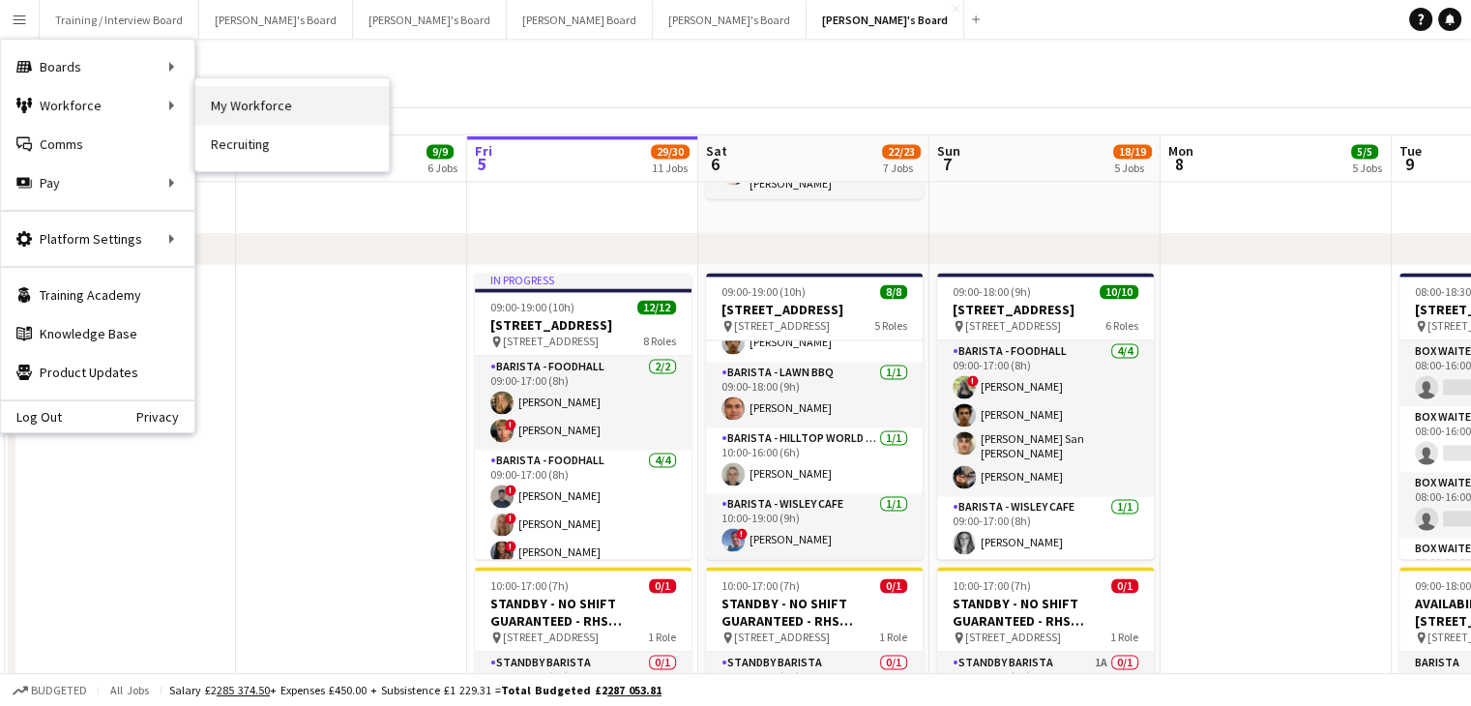
click at [271, 104] on link "My Workforce" at bounding box center [291, 105] width 193 height 39
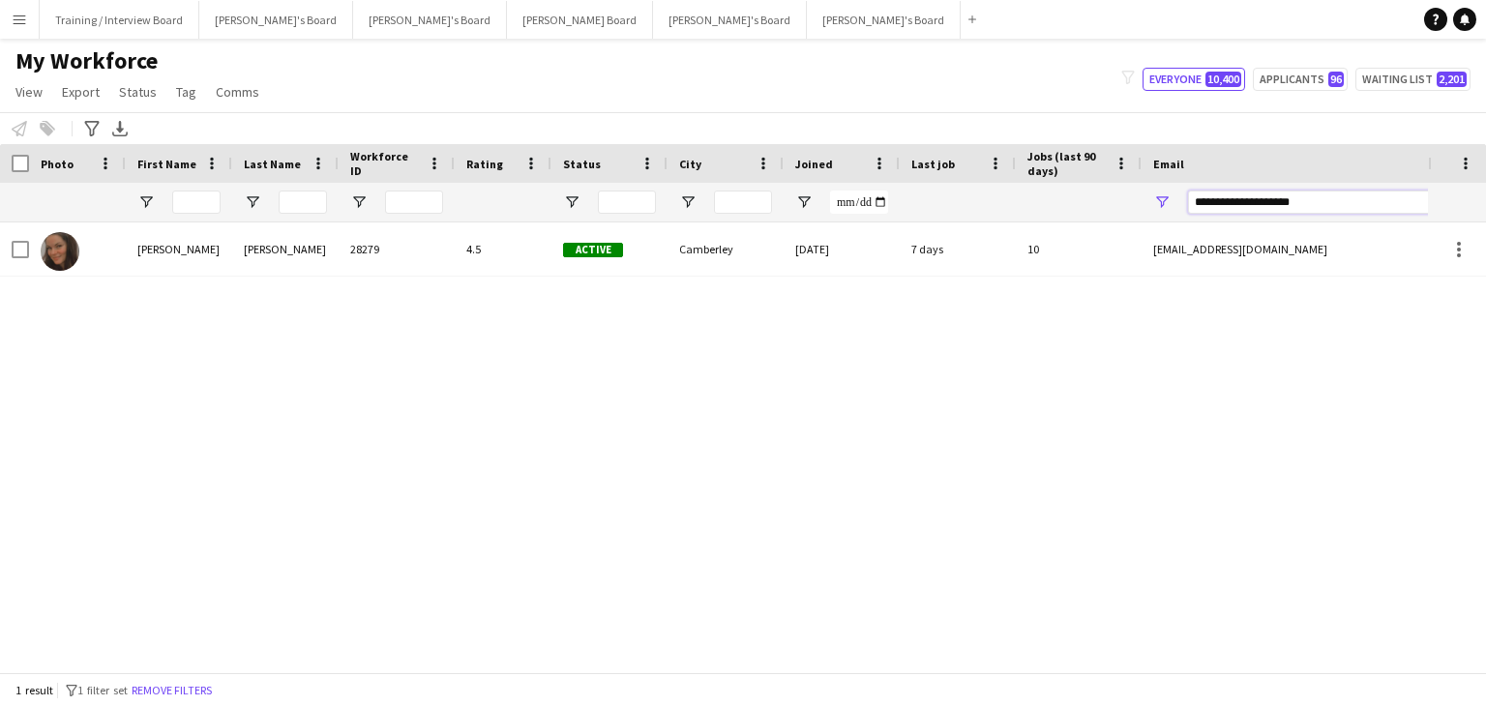
drag, startPoint x: 1335, startPoint y: 206, endPoint x: 1128, endPoint y: 205, distance: 207.0
click at [1128, 205] on div at bounding box center [1048, 202] width 2097 height 39
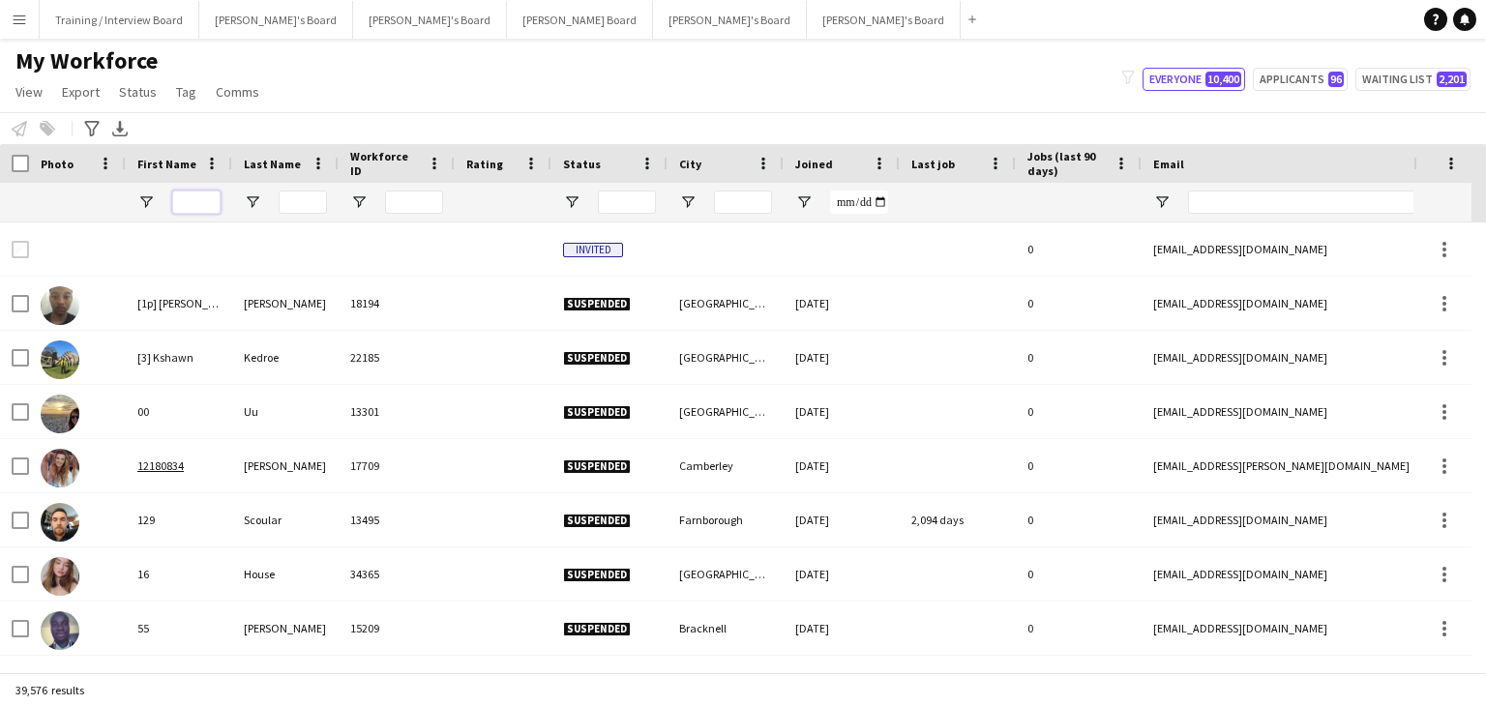
click at [206, 202] on input "First Name Filter Input" at bounding box center [196, 202] width 48 height 23
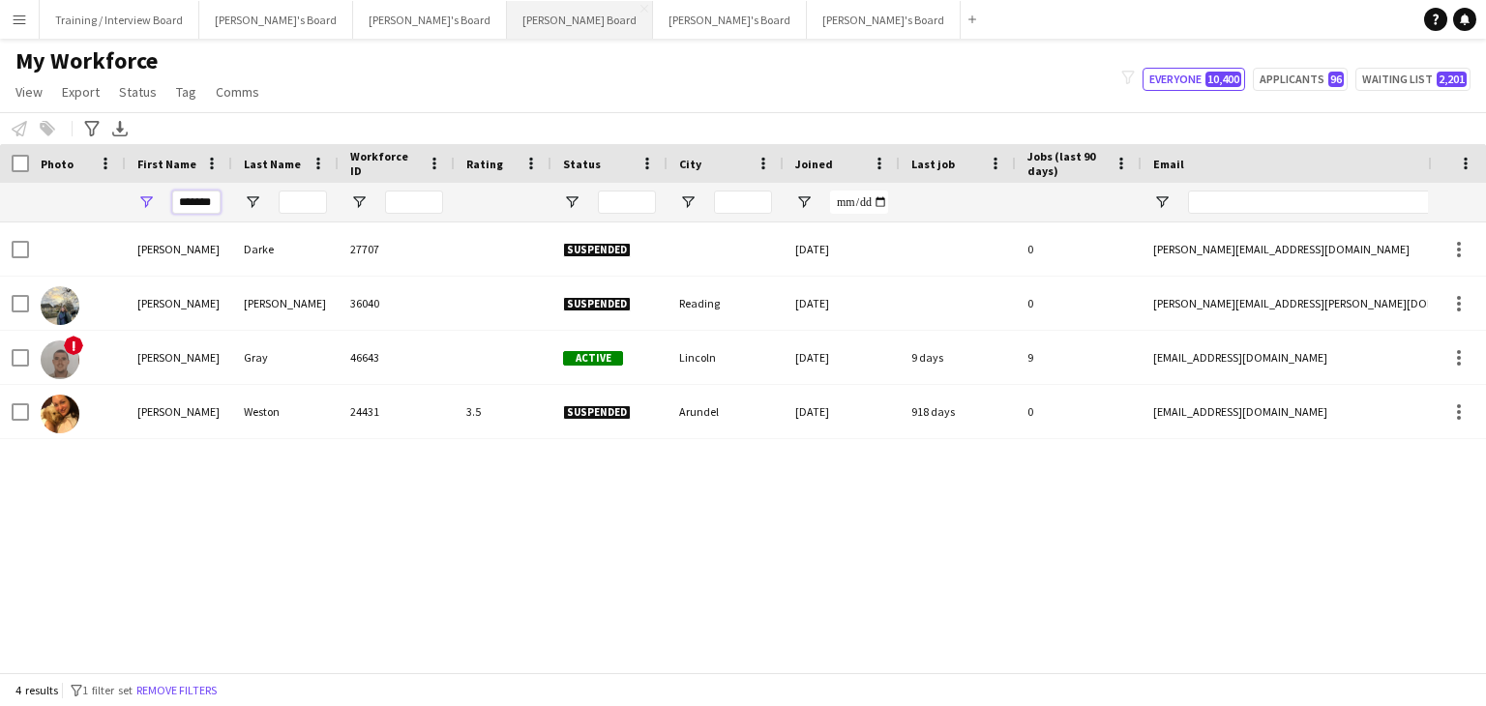
type input "*******"
